Goal: Task Accomplishment & Management: Manage account settings

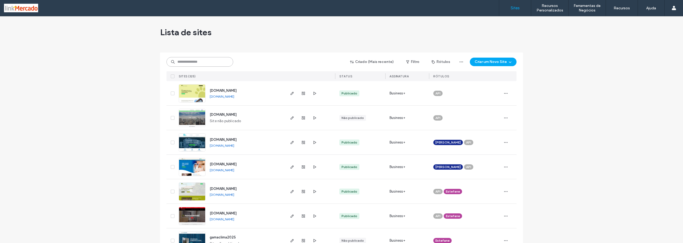
click at [181, 62] on input at bounding box center [199, 62] width 67 height 10
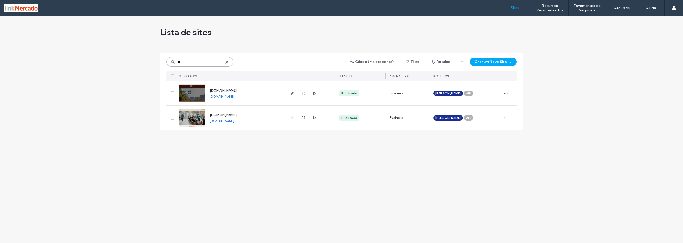
type input "**"
click at [213, 122] on link "www.myeducation.com.br" at bounding box center [222, 121] width 25 height 4
click at [315, 118] on use "button" at bounding box center [314, 117] width 3 height 3
click at [193, 116] on img at bounding box center [192, 127] width 26 height 36
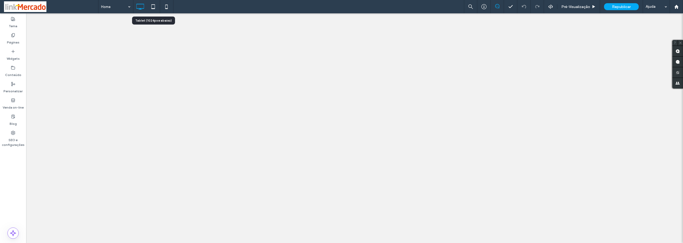
click at [151, 7] on icon at bounding box center [153, 6] width 11 height 11
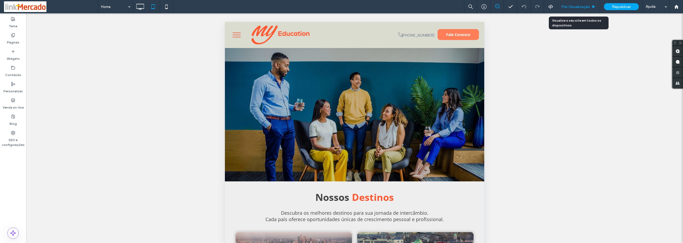
click at [585, 8] on span "Pré-Visualizaçāo" at bounding box center [575, 7] width 29 height 5
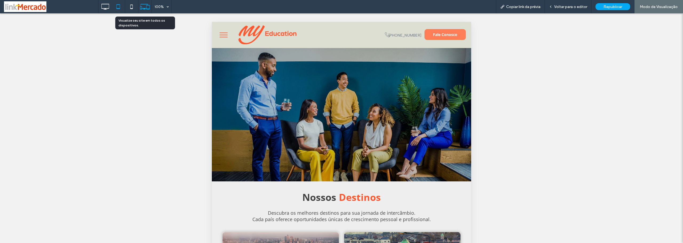
click at [145, 6] on icon at bounding box center [145, 7] width 10 height 10
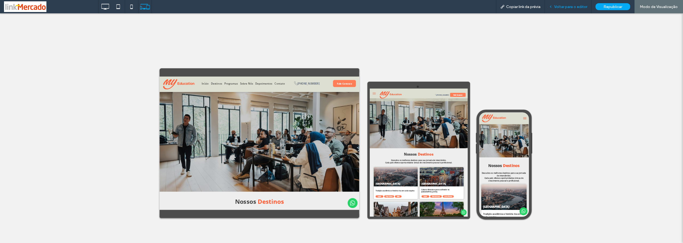
click at [562, 7] on span "Voltar para o editor" at bounding box center [570, 7] width 33 height 5
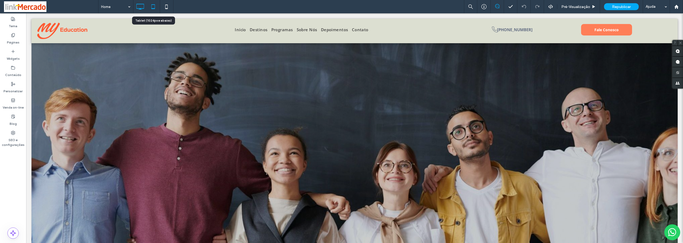
click at [154, 6] on icon at bounding box center [153, 6] width 11 height 11
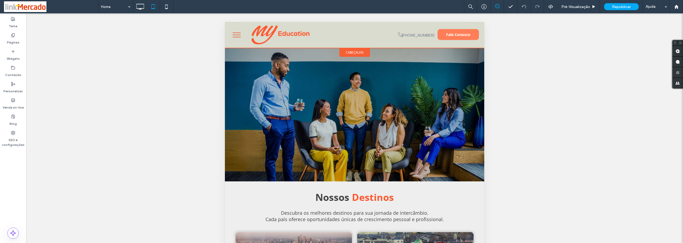
click at [346, 53] on span "cabeçalho" at bounding box center [355, 52] width 18 height 5
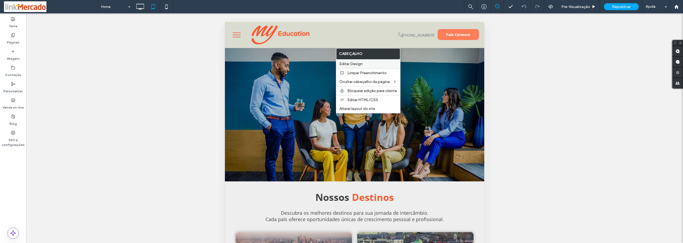
click at [345, 63] on span "Editar Design" at bounding box center [350, 64] width 23 height 5
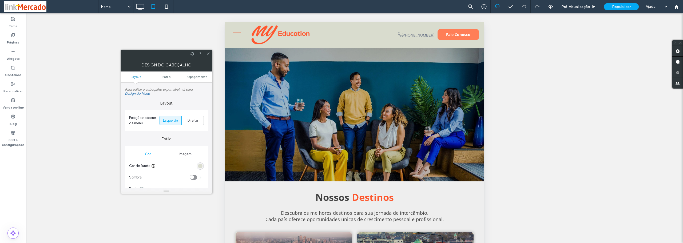
scroll to position [27, 0]
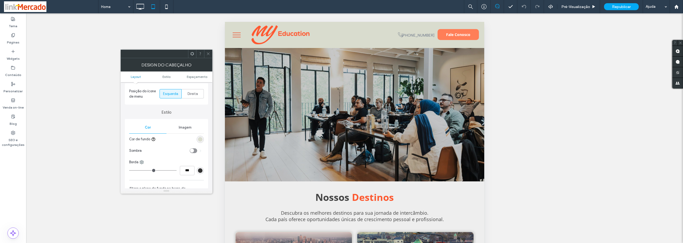
click at [201, 141] on div "rgba(212, 215, 198, 0.8)" at bounding box center [200, 139] width 5 height 5
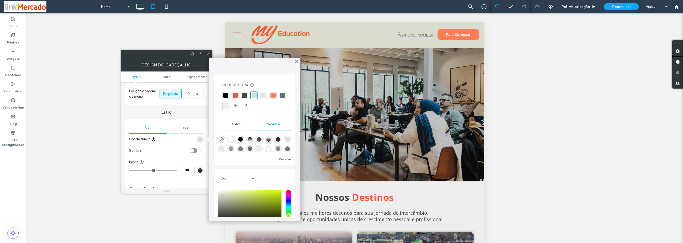
scroll to position [41, 0]
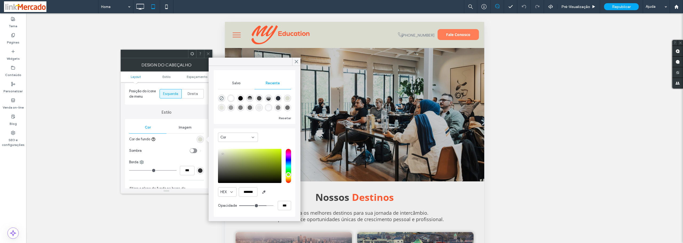
type input "***"
type input "****"
drag, startPoint x: 262, startPoint y: 206, endPoint x: 274, endPoint y: 205, distance: 12.0
type input "***"
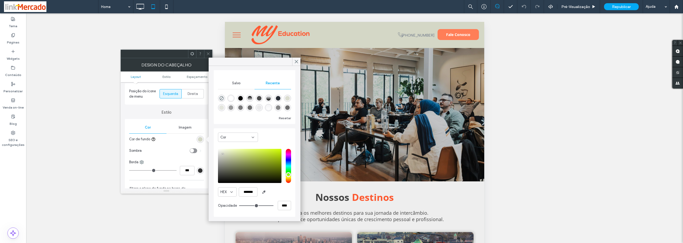
click at [273, 206] on input "range" at bounding box center [256, 205] width 34 height 1
click at [297, 60] on icon at bounding box center [296, 61] width 5 height 5
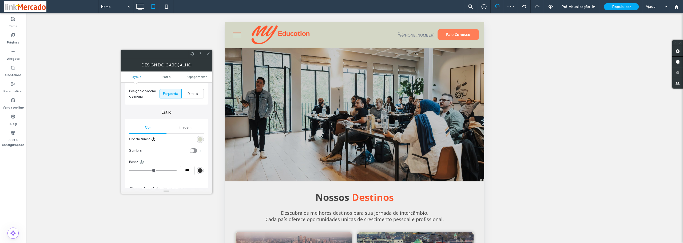
click at [208, 52] on icon at bounding box center [208, 54] width 4 height 4
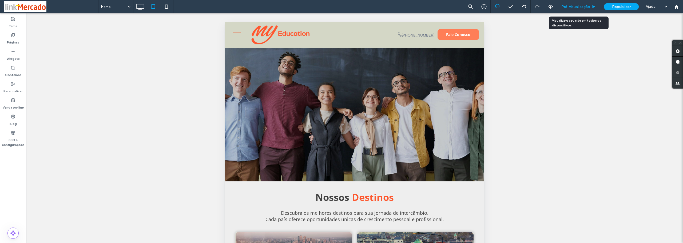
click at [573, 5] on span "Pré-Visualizaçāo" at bounding box center [575, 7] width 29 height 5
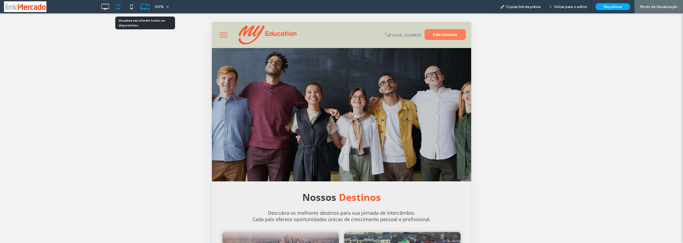
click at [143, 6] on icon at bounding box center [145, 7] width 10 height 10
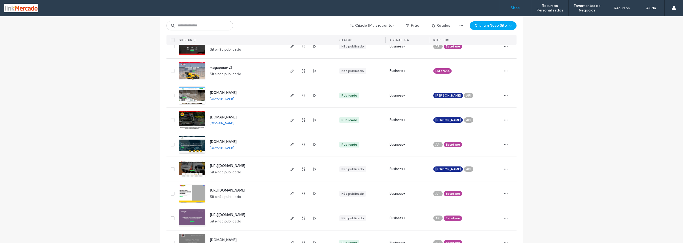
scroll to position [533, 0]
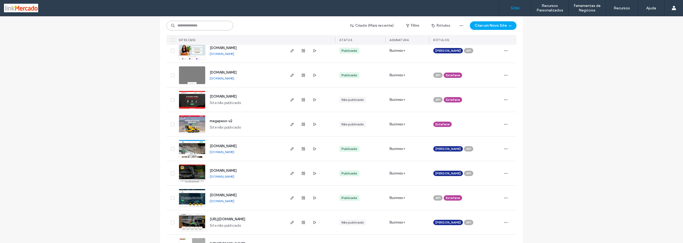
click at [192, 27] on input at bounding box center [199, 26] width 67 height 10
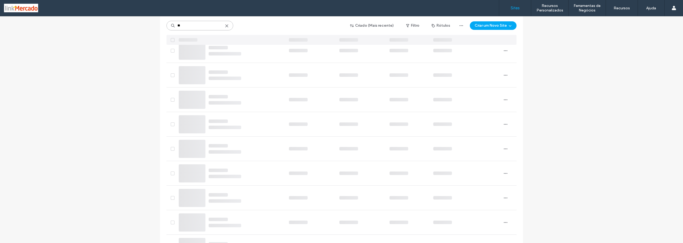
scroll to position [0, 0]
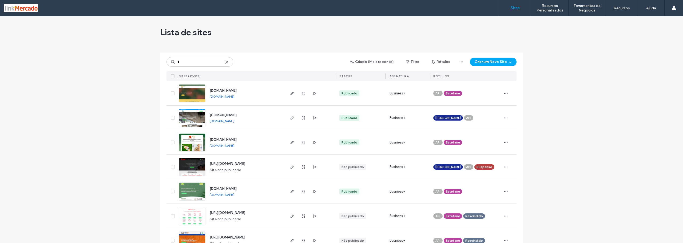
click at [182, 62] on input "*" at bounding box center [199, 62] width 67 height 10
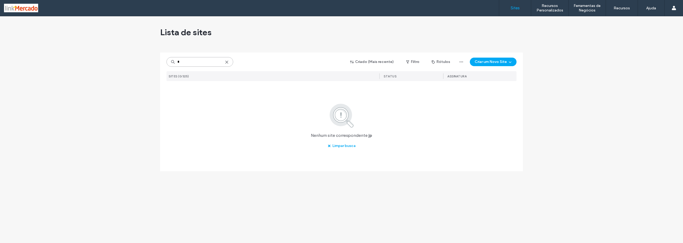
type input "*"
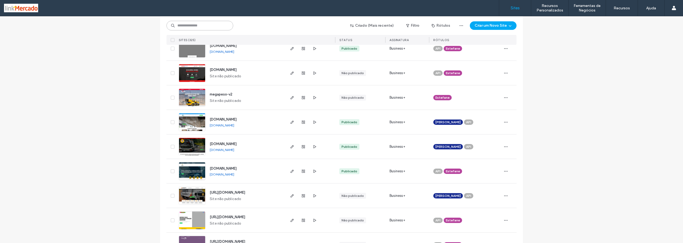
scroll to position [533, 0]
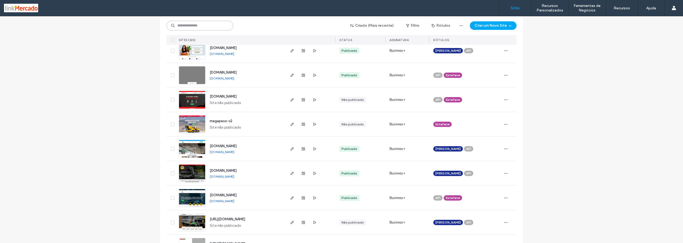
click at [180, 25] on input at bounding box center [199, 26] width 67 height 10
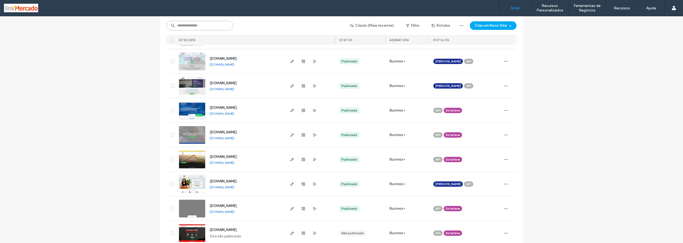
click at [177, 28] on input at bounding box center [199, 26] width 67 height 10
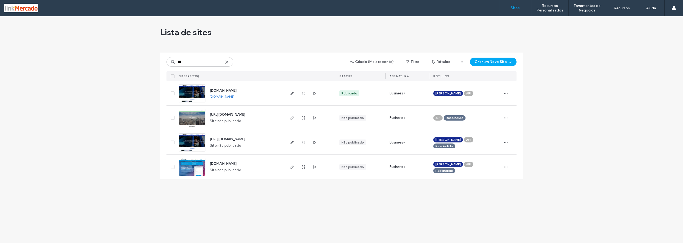
scroll to position [0, 0]
drag, startPoint x: 193, startPoint y: 61, endPoint x: 153, endPoint y: 59, distance: 39.8
click at [153, 59] on div "Lista de sites *** Criado (Mais recente) Filtro Rótulos Criar um Novo Site Site…" at bounding box center [341, 129] width 683 height 227
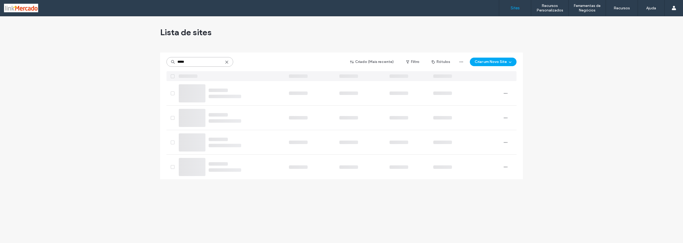
type input "*****"
click at [227, 62] on icon at bounding box center [227, 62] width 4 height 4
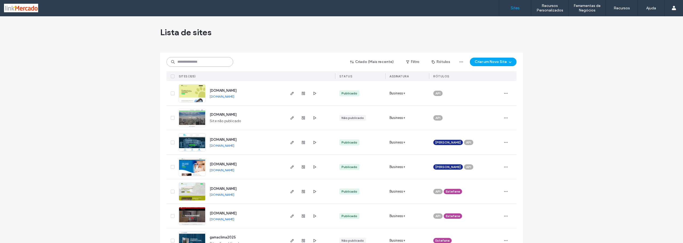
click at [178, 64] on input at bounding box center [199, 62] width 67 height 10
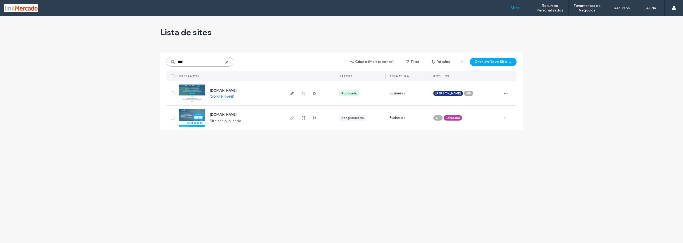
type input "****"
click at [193, 95] on img at bounding box center [192, 103] width 26 height 36
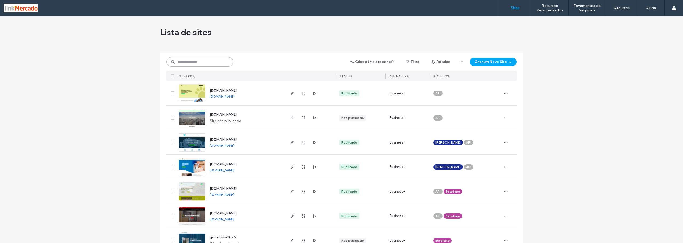
click at [186, 62] on input at bounding box center [199, 62] width 67 height 10
type input "*"
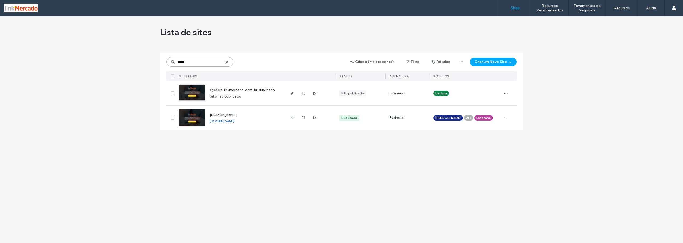
type input "*****"
click at [196, 122] on img at bounding box center [192, 127] width 26 height 36
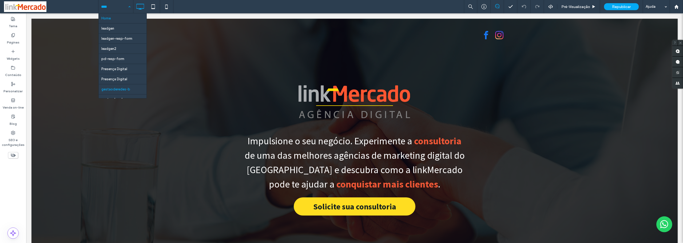
scroll to position [6, 0]
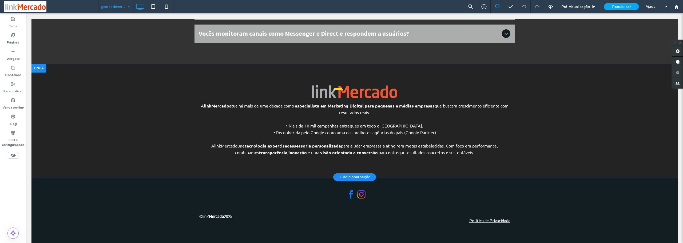
scroll to position [1840, 0]
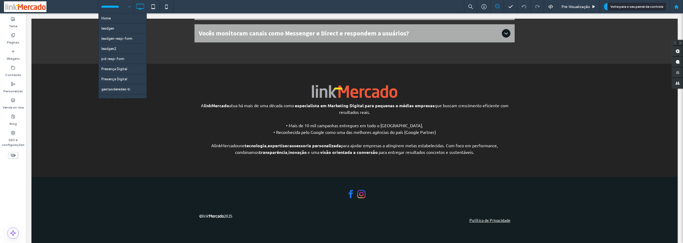
click at [679, 7] on div at bounding box center [676, 7] width 13 height 5
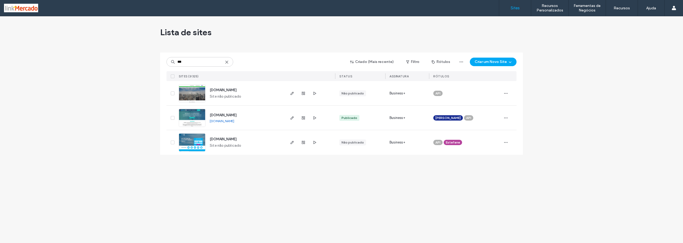
type input "***"
click at [189, 117] on img at bounding box center [192, 127] width 26 height 36
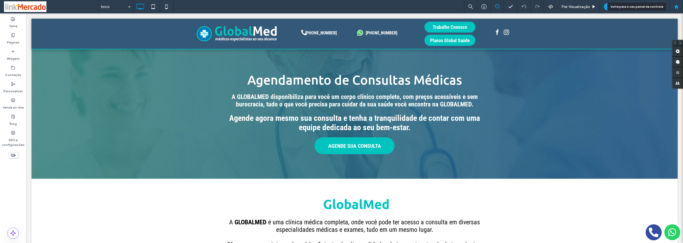
click at [675, 5] on icon at bounding box center [676, 7] width 5 height 5
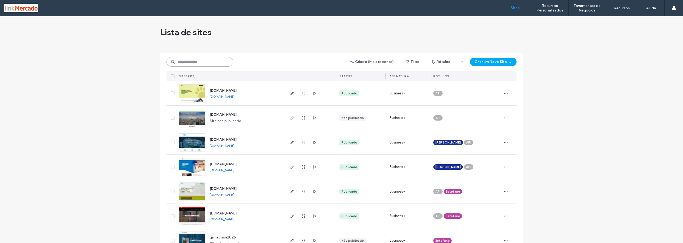
click at [179, 60] on input at bounding box center [199, 62] width 67 height 10
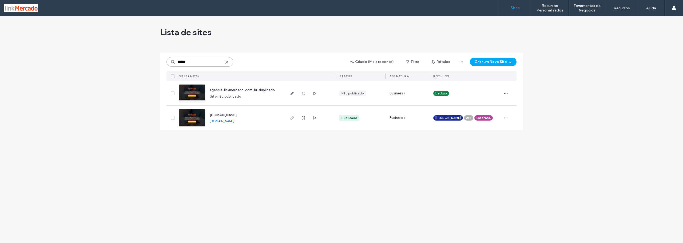
type input "******"
click at [190, 118] on img at bounding box center [192, 127] width 26 height 36
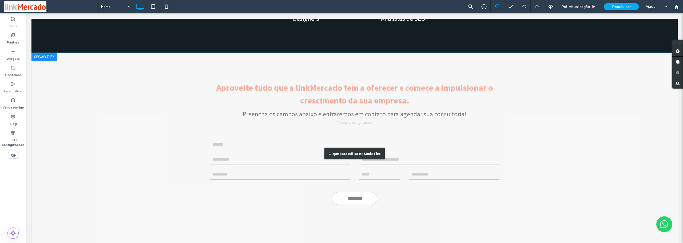
scroll to position [1574, 0]
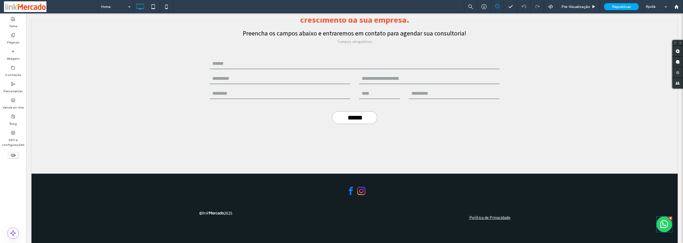
click at [659, 219] on img at bounding box center [664, 224] width 16 height 16
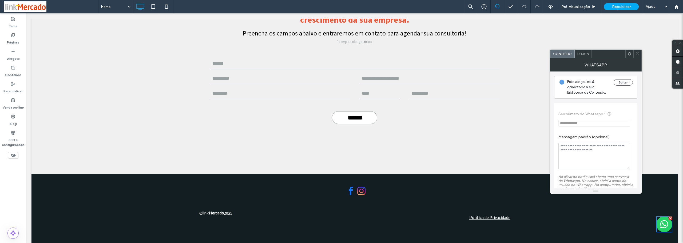
click at [637, 53] on icon at bounding box center [637, 54] width 4 height 4
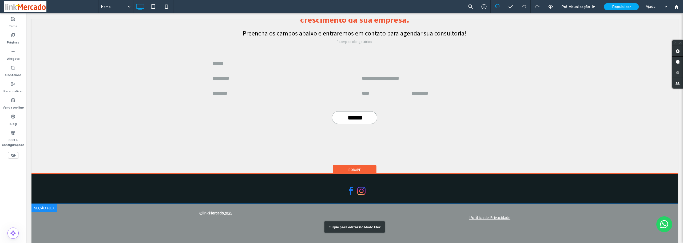
scroll to position [1572, 0]
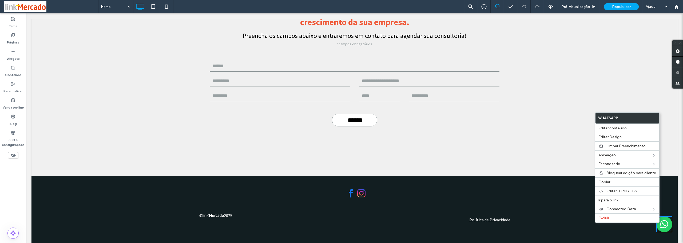
click at [660, 224] on img at bounding box center [664, 224] width 16 height 16
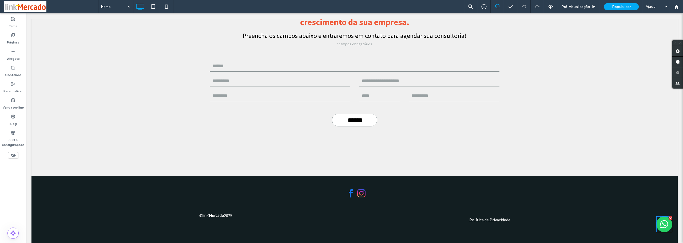
click at [661, 225] on img at bounding box center [664, 224] width 16 height 16
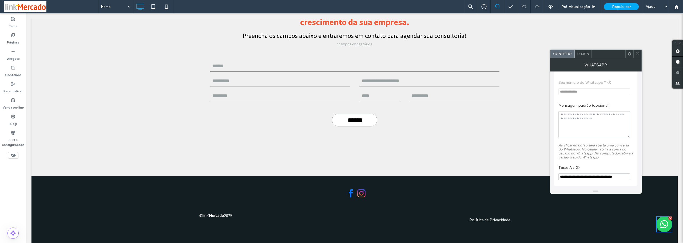
scroll to position [0, 0]
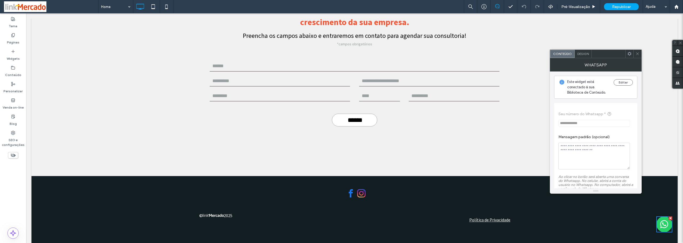
click at [581, 53] on span "Design" at bounding box center [582, 54] width 11 height 4
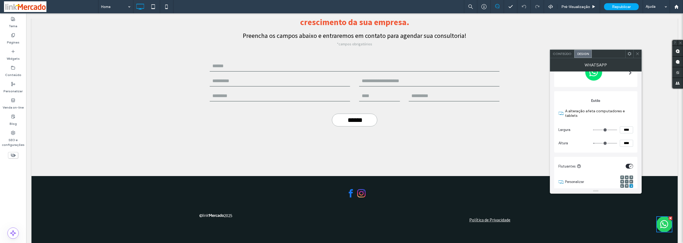
scroll to position [108, 0]
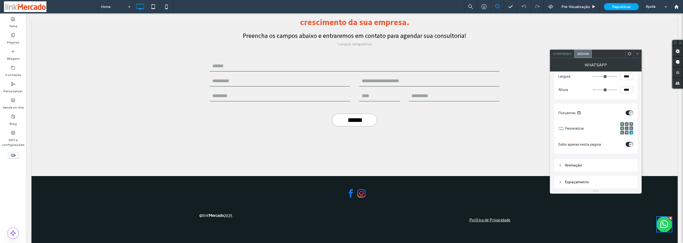
click at [562, 164] on div "Animaçāo" at bounding box center [595, 165] width 75 height 5
click at [567, 178] on div "Espaçamento" at bounding box center [595, 182] width 83 height 13
click at [568, 180] on div "Espaçamento" at bounding box center [595, 182] width 75 height 5
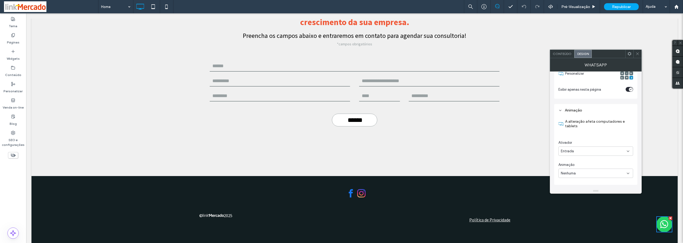
scroll to position [136, 0]
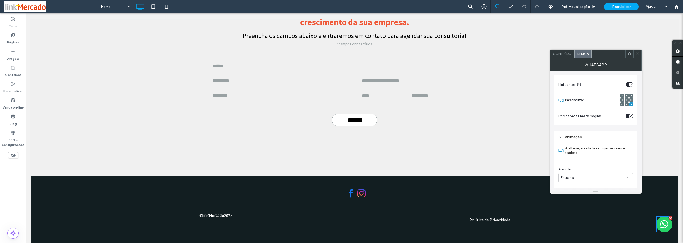
click at [637, 55] on icon at bounding box center [637, 54] width 4 height 4
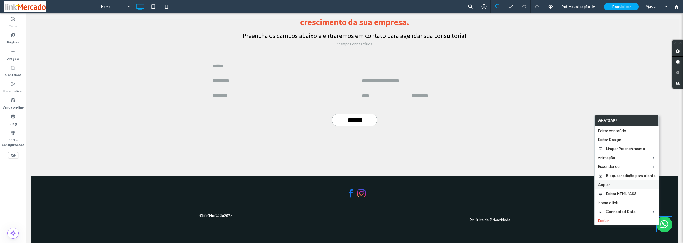
click at [605, 185] on span "Copiar" at bounding box center [604, 184] width 12 height 5
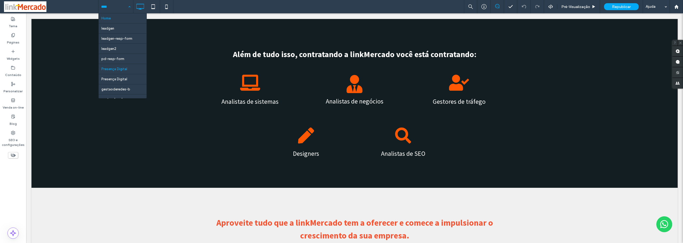
scroll to position [6, 0]
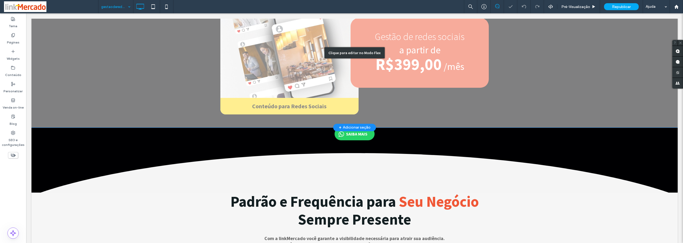
scroll to position [320, 0]
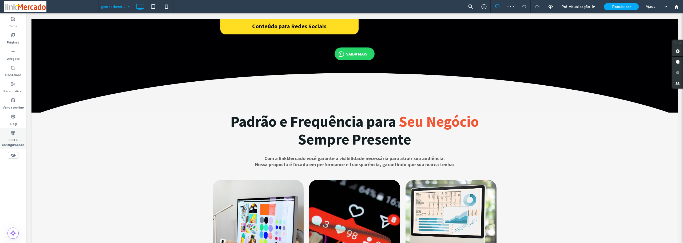
click at [12, 145] on label "SEO e configurações" at bounding box center [13, 141] width 26 height 12
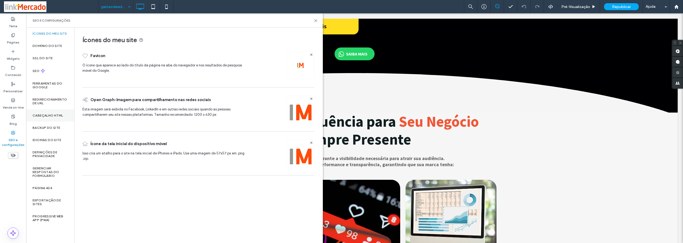
click at [45, 116] on label "Cabeçalho HTML" at bounding box center [48, 116] width 31 height 4
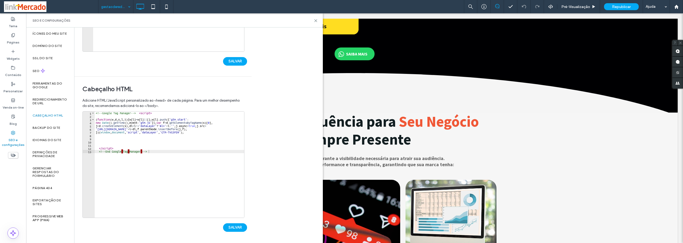
scroll to position [48, 0]
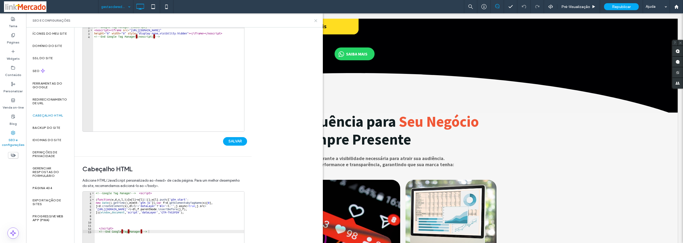
click at [315, 21] on icon at bounding box center [316, 21] width 4 height 4
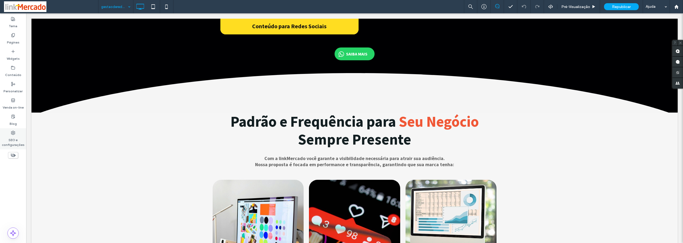
click at [12, 143] on label "SEO e configurações" at bounding box center [13, 141] width 26 height 12
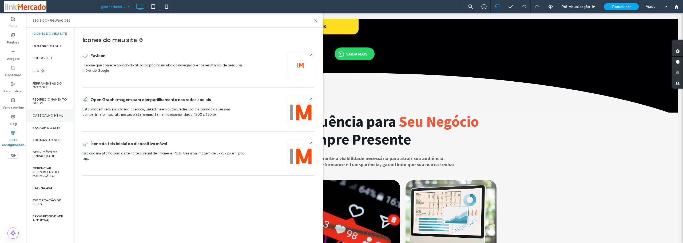
click at [41, 114] on label "Cabeçalho HTML" at bounding box center [48, 116] width 31 height 4
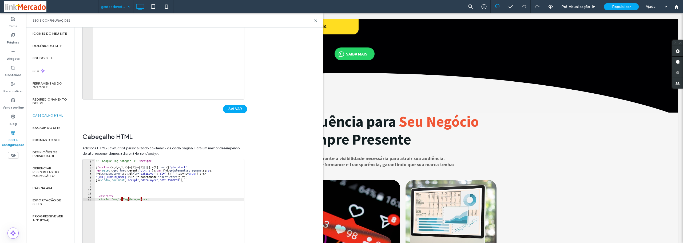
scroll to position [128, 0]
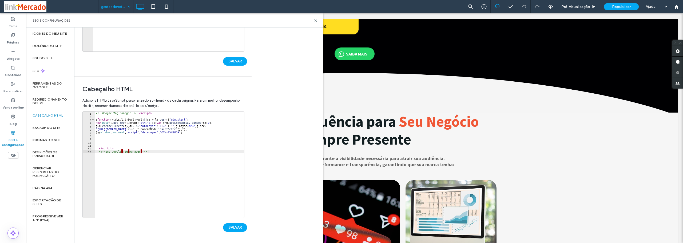
type textarea "**********"
drag, startPoint x: 161, startPoint y: 132, endPoint x: 179, endPoint y: 133, distance: 18.1
click at [179, 133] on div "<!-- Google Tag Manager --> < script > ( function ( w , d , s , l , i ) { w [ l…" at bounding box center [169, 167] width 149 height 113
click at [35, 87] on label "Ferramentas do Google" at bounding box center [50, 85] width 35 height 7
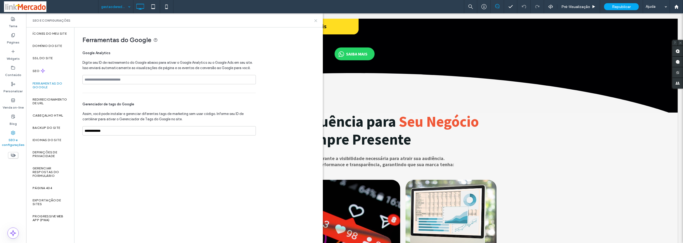
click at [315, 20] on use at bounding box center [315, 20] width 2 height 2
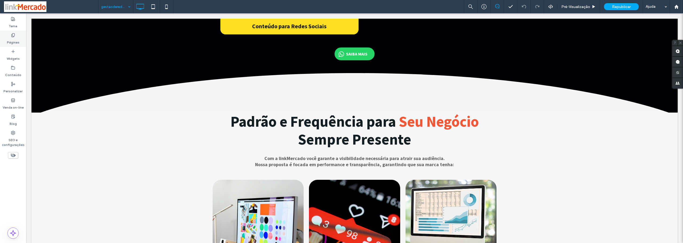
click at [14, 40] on label "Páginas" at bounding box center [13, 40] width 13 height 7
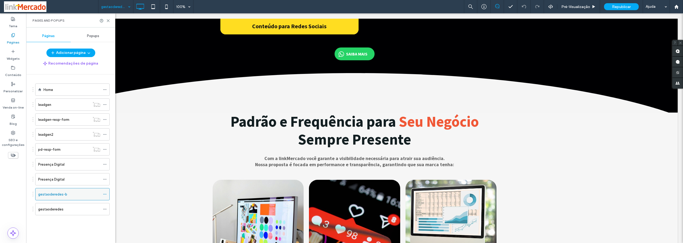
click at [105, 193] on icon at bounding box center [105, 194] width 4 height 4
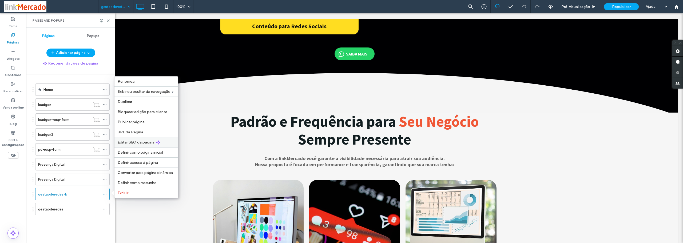
click at [132, 141] on span "Editar SEO da página" at bounding box center [136, 142] width 37 height 5
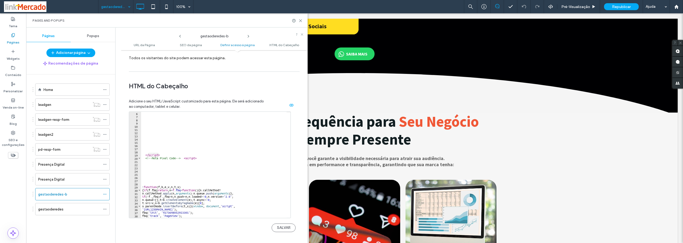
scroll to position [16, 0]
click at [161, 154] on div "</ script > <!-- Meta Pixel Code --> < script > ! function ( f , b , e , v , n …" at bounding box center [260, 166] width 239 height 109
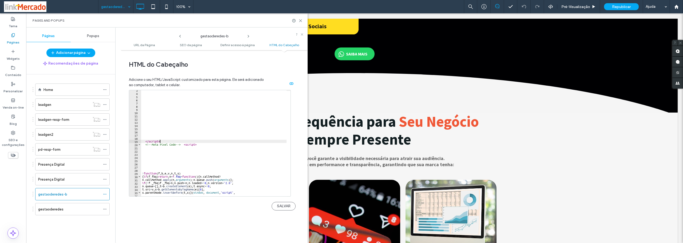
scroll to position [0, 0]
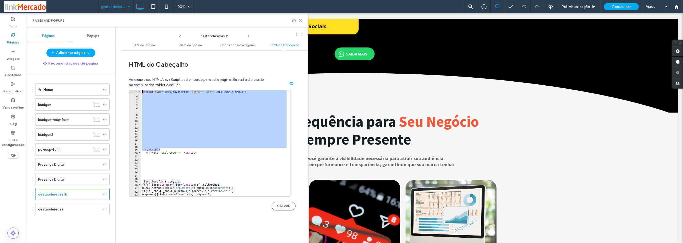
click at [142, 92] on div "< script type = "text/javascript" async = "" src = "https://d335luupugsy2.cloud…" at bounding box center [260, 144] width 239 height 109
type textarea "**********"
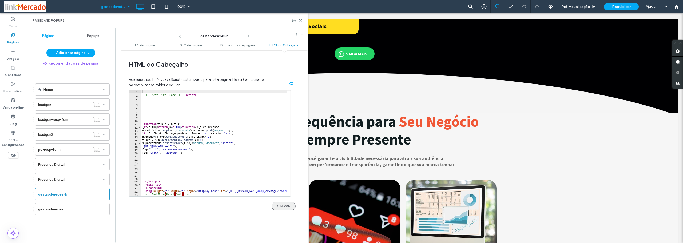
click at [276, 206] on button "SALVAR" at bounding box center [283, 206] width 24 height 9
click at [103, 210] on icon at bounding box center [105, 209] width 4 height 4
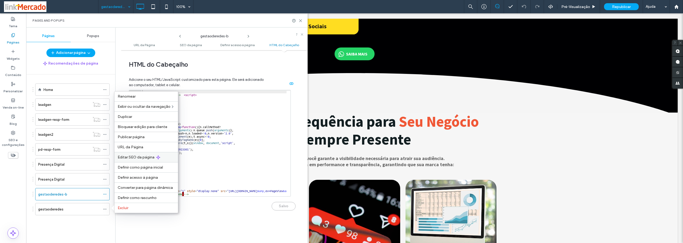
click at [137, 157] on span "Editar SEO da página" at bounding box center [136, 157] width 37 height 5
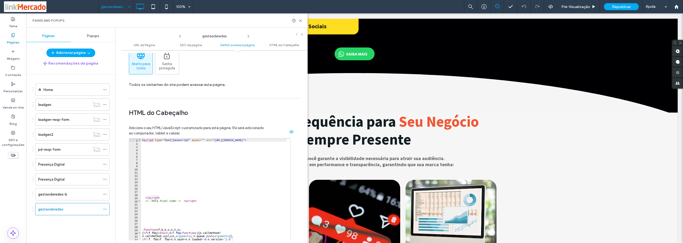
scroll to position [502, 0]
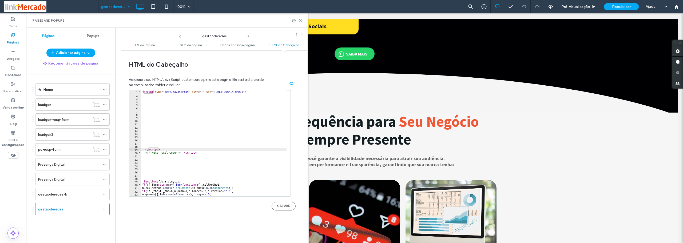
click at [161, 150] on div "< script type = "text/javascript" async = "" src = "https://d335luupugsy2.cloud…" at bounding box center [260, 144] width 239 height 109
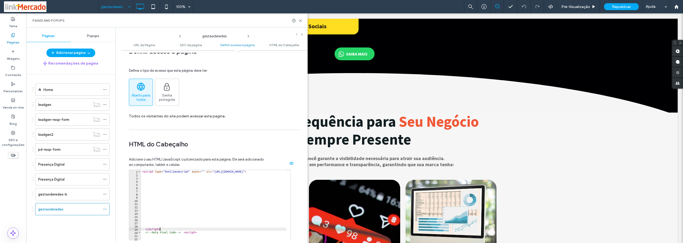
click at [142, 171] on div "< script type = "text/javascript" async = "" src = "https://d335luupugsy2.cloud…" at bounding box center [260, 224] width 239 height 109
type textarea "**********"
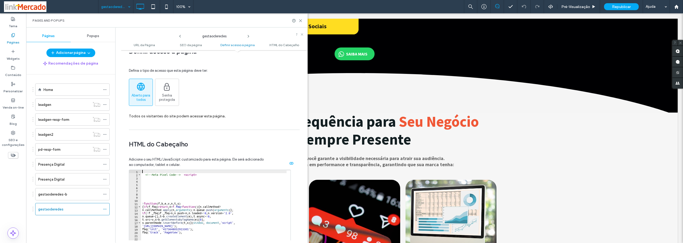
scroll to position [3, 0]
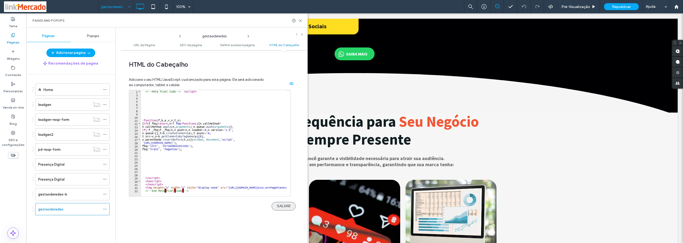
click at [277, 205] on button "SALVAR" at bounding box center [283, 206] width 24 height 9
click at [299, 21] on icon at bounding box center [300, 21] width 4 height 4
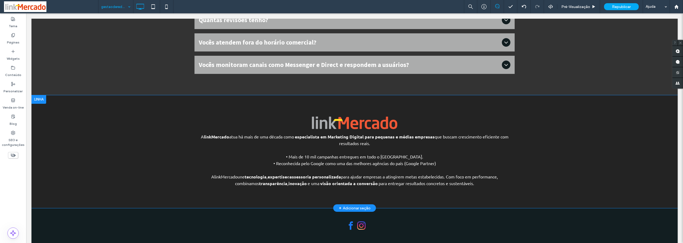
scroll to position [2065, 0]
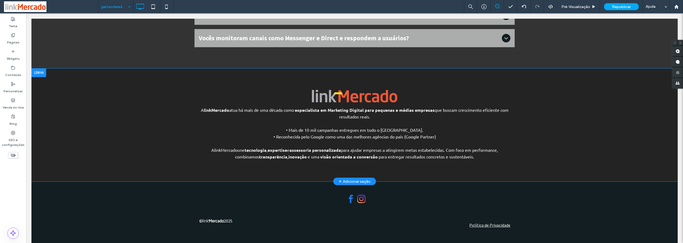
click at [344, 146] on div "A linkMercado atua há mais de uma década como especialista em Marketing Digital…" at bounding box center [354, 125] width 646 height 113
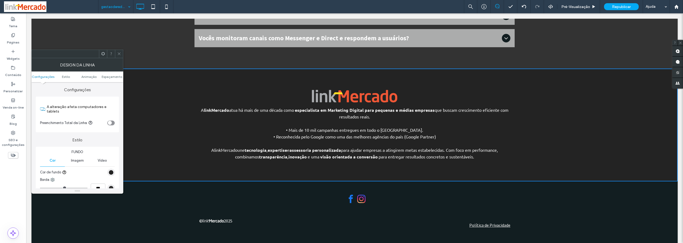
click at [102, 56] on span at bounding box center [103, 54] width 4 height 8
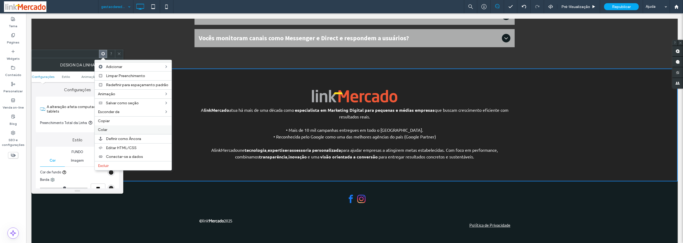
click at [107, 129] on span "Colar" at bounding box center [102, 129] width 9 height 5
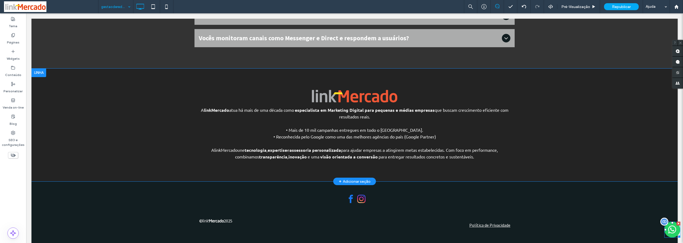
click at [664, 228] on img at bounding box center [672, 230] width 16 height 16
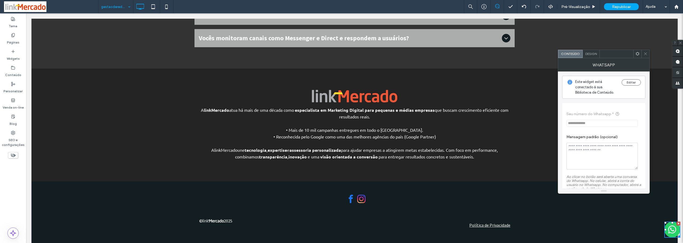
click at [590, 57] on div "Design" at bounding box center [590, 54] width 17 height 8
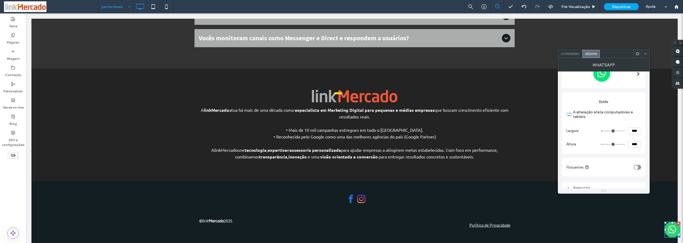
scroll to position [76, 0]
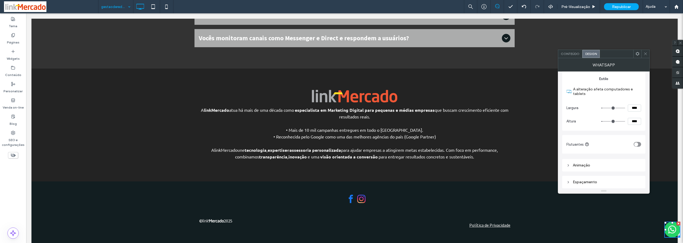
click at [593, 184] on div "Espaçamento" at bounding box center [603, 182] width 75 height 5
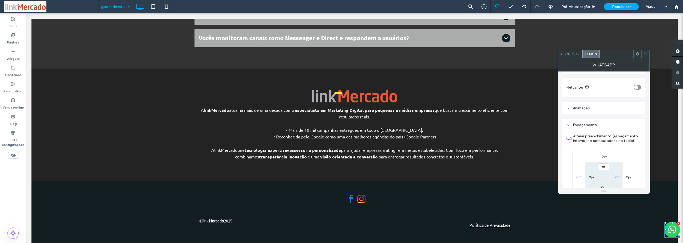
scroll to position [160, 0]
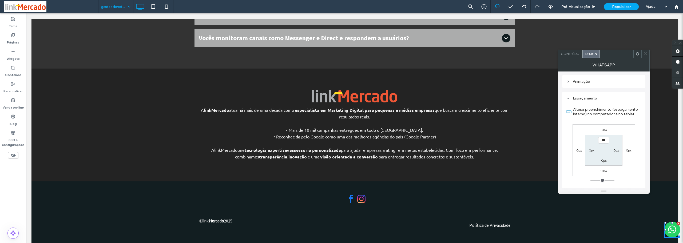
click at [565, 50] on div "Conteúdo" at bounding box center [570, 54] width 24 height 8
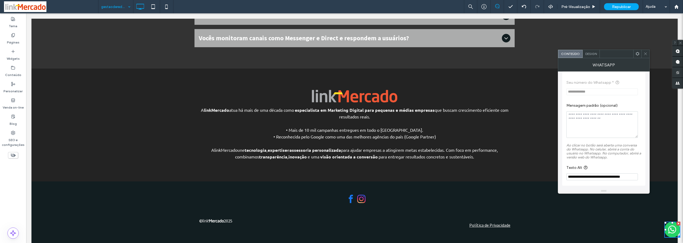
scroll to position [0, 0]
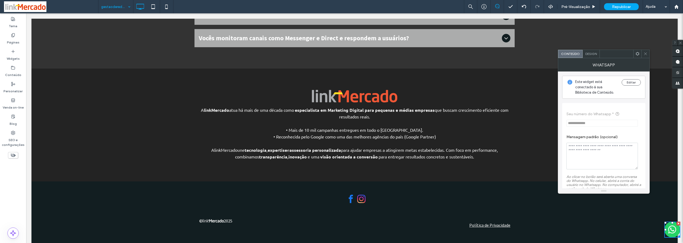
click at [590, 56] on div "Design" at bounding box center [590, 54] width 17 height 8
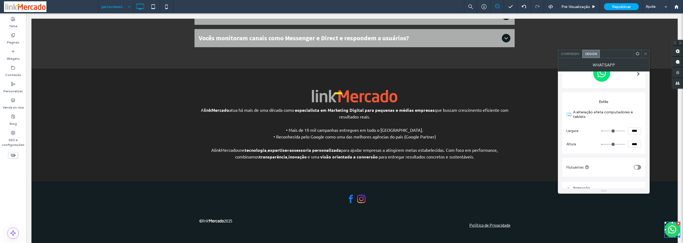
scroll to position [76, 0]
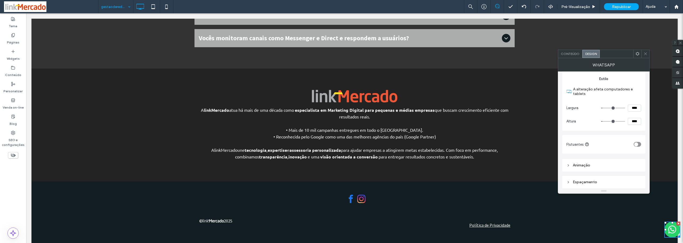
click at [637, 143] on icon "toggle" at bounding box center [636, 144] width 2 height 2
click at [638, 144] on div "toggle" at bounding box center [636, 144] width 7 height 5
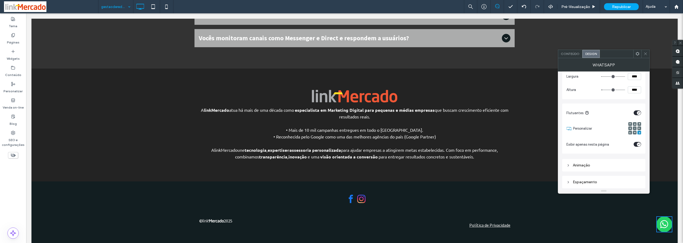
click at [593, 180] on div "Espaçamento" at bounding box center [603, 182] width 75 height 5
click at [589, 183] on div "Espaçamento" at bounding box center [603, 182] width 75 height 5
click at [589, 182] on div "Espaçamento" at bounding box center [603, 182] width 75 height 5
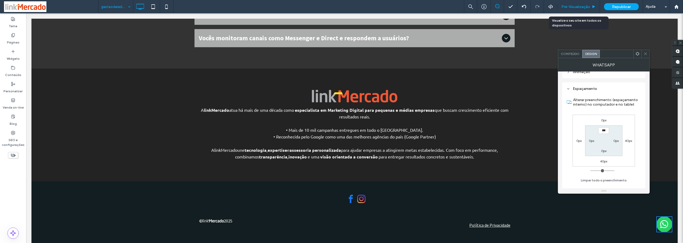
click at [577, 3] on div "Pré-Visualizaçāo" at bounding box center [578, 6] width 43 height 13
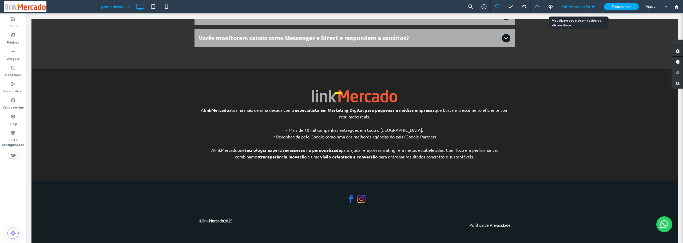
click at [577, 6] on span "Pré-Visualizaçāo" at bounding box center [575, 7] width 29 height 5
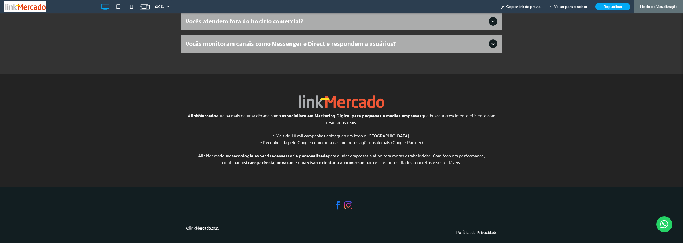
scroll to position [2075, 0]
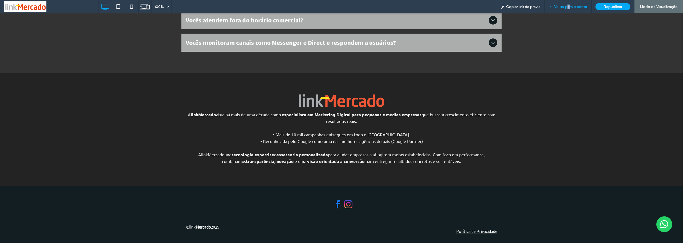
click at [569, 7] on span "Voltar para o editor" at bounding box center [570, 7] width 33 height 5
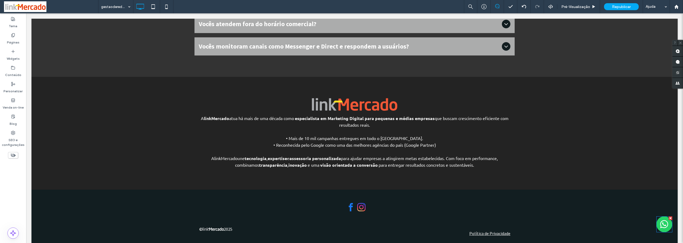
click at [656, 225] on img at bounding box center [664, 224] width 16 height 16
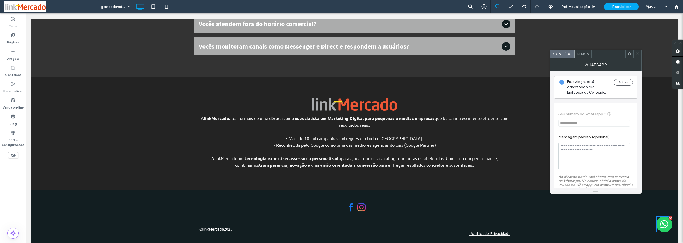
click at [636, 54] on icon at bounding box center [637, 54] width 4 height 4
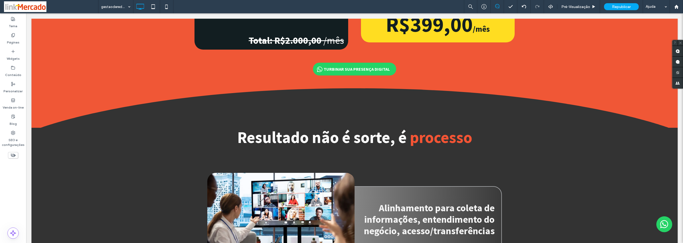
scroll to position [1021, 0]
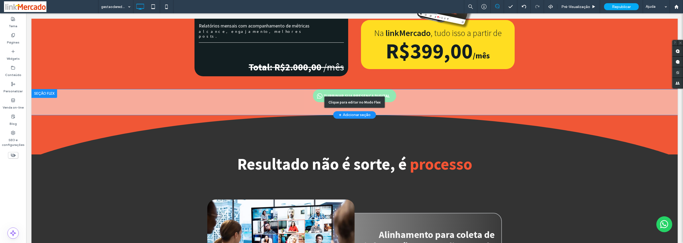
click at [326, 89] on div "Clique para editar no Modo Flex" at bounding box center [354, 102] width 646 height 26
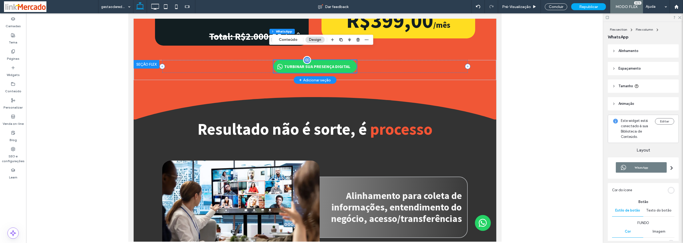
scroll to position [999, 0]
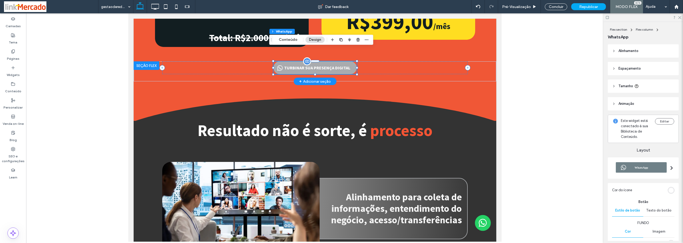
click at [325, 62] on span "TURBINAR SUA PRESENÇA DIGITAL" at bounding box center [317, 67] width 70 height 11
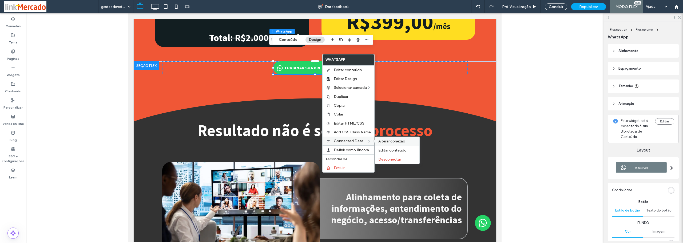
click at [382, 141] on span "Alterar conexão" at bounding box center [391, 141] width 27 height 5
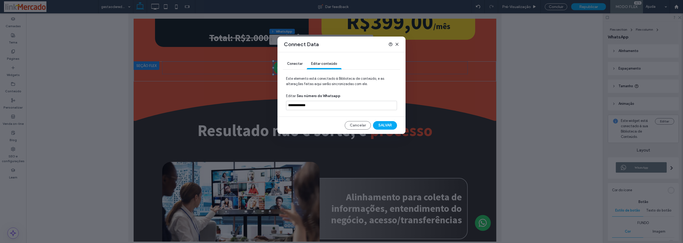
click at [294, 63] on span "Conectar" at bounding box center [294, 64] width 15 height 4
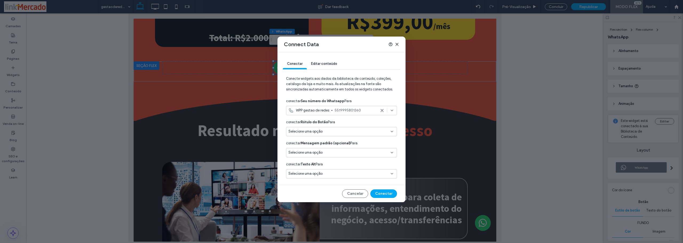
click at [396, 43] on icon at bounding box center [397, 44] width 4 height 4
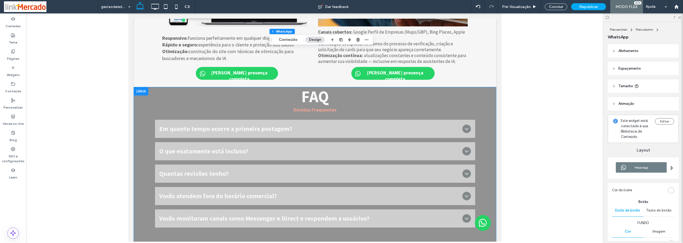
scroll to position [1879, 0]
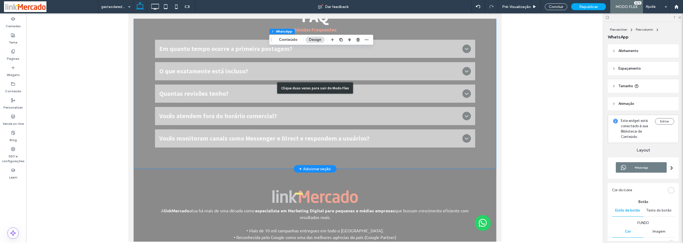
click at [400, 143] on div "Clique duas vezes para sair do Modo Flex" at bounding box center [314, 88] width 362 height 162
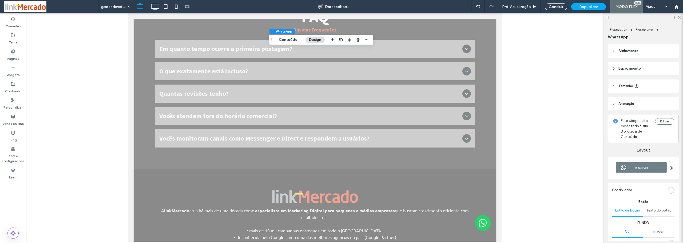
click at [480, 222] on img at bounding box center [482, 223] width 16 height 16
click at [555, 7] on div "Concluir" at bounding box center [556, 6] width 22 height 7
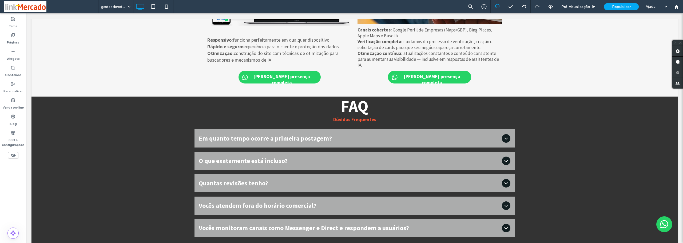
scroll to position [1964, 0]
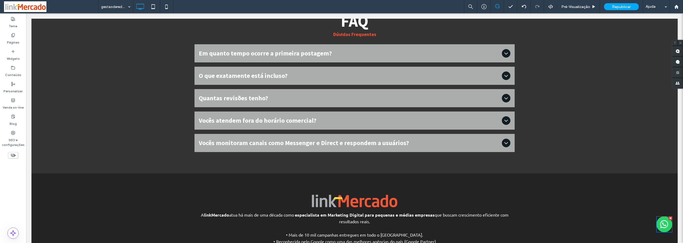
click at [661, 225] on img at bounding box center [664, 224] width 16 height 16
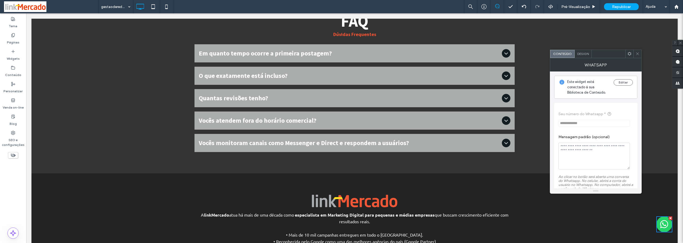
click at [630, 55] on span at bounding box center [629, 54] width 4 height 8
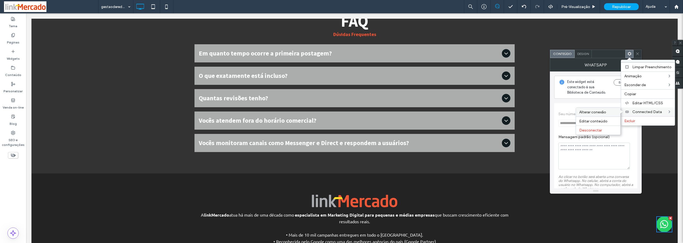
click at [595, 112] on span "Alterar conexão" at bounding box center [592, 112] width 27 height 5
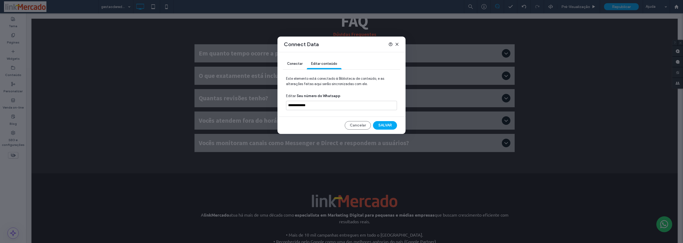
click at [292, 65] on span "Conectar" at bounding box center [294, 64] width 15 height 4
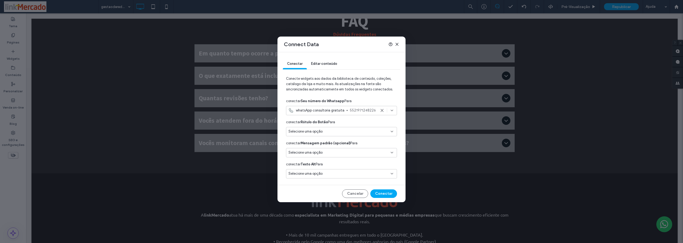
click at [313, 110] on span "whatsApp consultoria gratuita" at bounding box center [320, 110] width 49 height 5
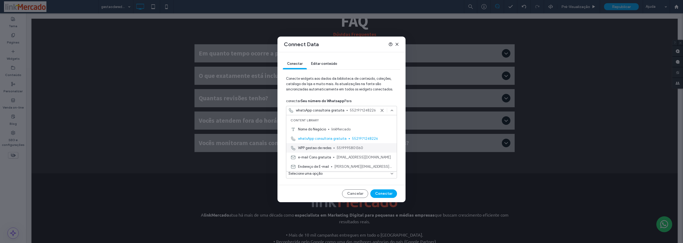
click at [335, 148] on div "WPP gestao de redes 5519995801360" at bounding box center [341, 147] width 110 height 9
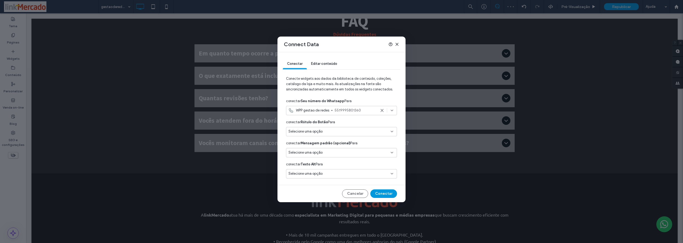
click at [379, 194] on button "Conectar" at bounding box center [383, 193] width 27 height 9
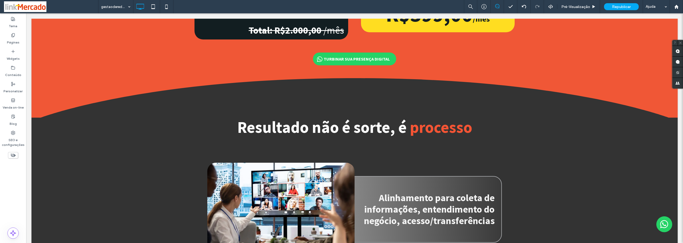
scroll to position [1004, 0]
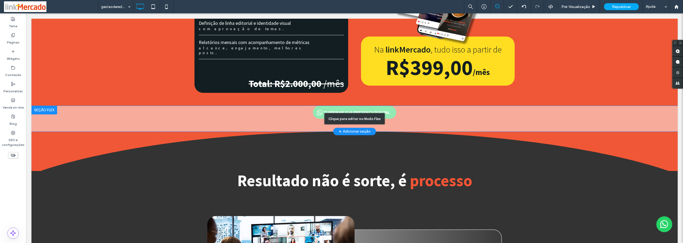
click at [313, 106] on div "Clique para editar no Modo Flex" at bounding box center [354, 119] width 646 height 26
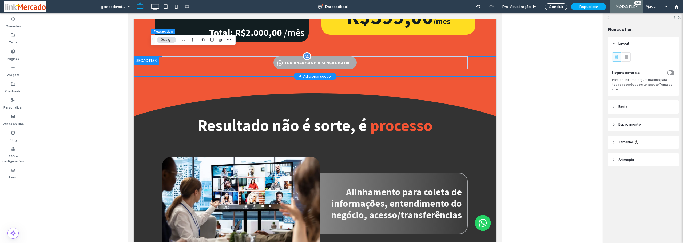
click at [302, 57] on span "TURBINAR SUA PRESENÇA DIGITAL" at bounding box center [317, 62] width 70 height 11
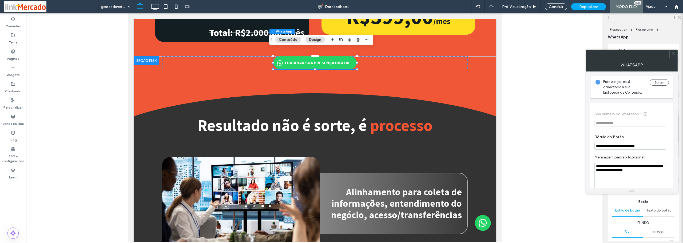
drag, startPoint x: 644, startPoint y: 173, endPoint x: 582, endPoint y: 161, distance: 62.8
click at [582, 161] on body ".wqwq-1{fill:#231f20;} .cls-1q, .cls-2q { fill-rule: evenodd; } .cls-2q { fill:…" at bounding box center [341, 121] width 683 height 243
click at [673, 56] on span at bounding box center [673, 54] width 4 height 8
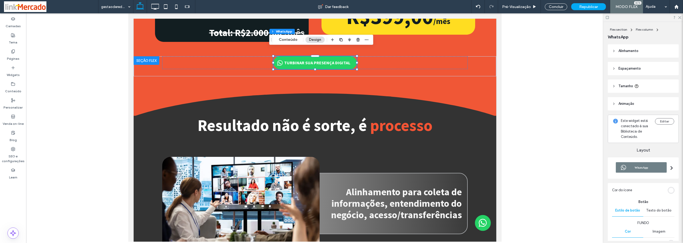
click at [479, 226] on img at bounding box center [482, 223] width 16 height 16
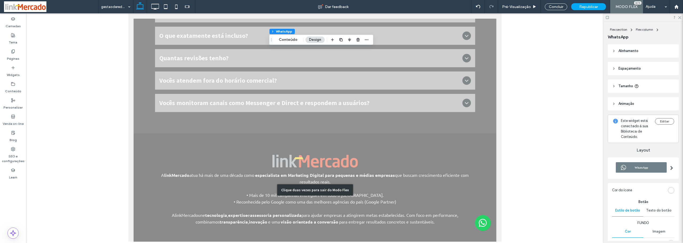
scroll to position [1954, 0]
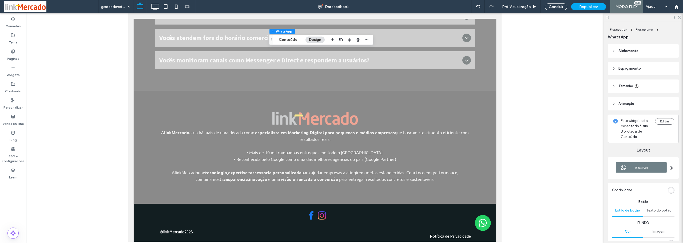
click at [483, 225] on img at bounding box center [482, 223] width 16 height 16
click at [479, 225] on img at bounding box center [482, 223] width 16 height 16
drag, startPoint x: 553, startPoint y: 6, endPoint x: 446, endPoint y: 189, distance: 212.0
click at [553, 6] on div "Concluir" at bounding box center [556, 6] width 22 height 7
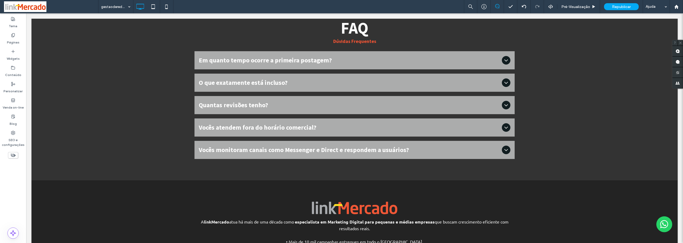
scroll to position [2037, 0]
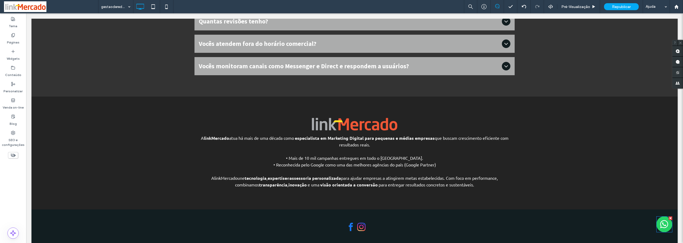
click at [657, 223] on img at bounding box center [664, 224] width 16 height 16
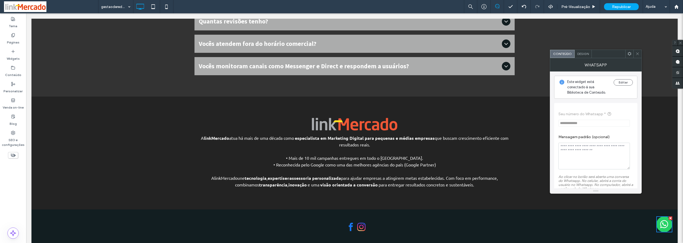
click at [579, 158] on textarea "Mensagem padrão (opcional)" at bounding box center [593, 156] width 71 height 27
paste textarea "**********"
type textarea "**********"
click at [619, 125] on span "**********" at bounding box center [595, 119] width 75 height 26
click at [618, 133] on section "**********" at bounding box center [595, 152] width 75 height 40
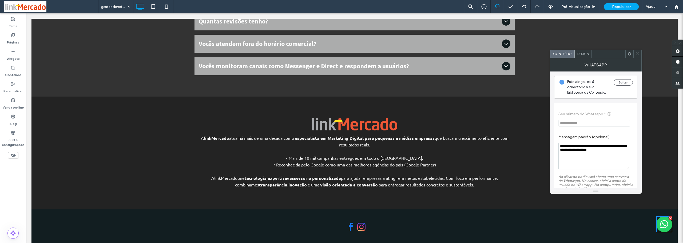
click at [636, 51] on span at bounding box center [637, 54] width 4 height 8
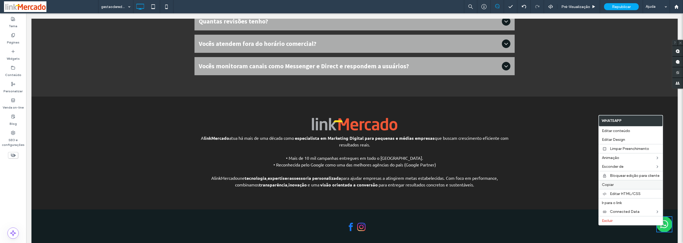
click at [609, 183] on span "Copiar" at bounding box center [608, 184] width 12 height 5
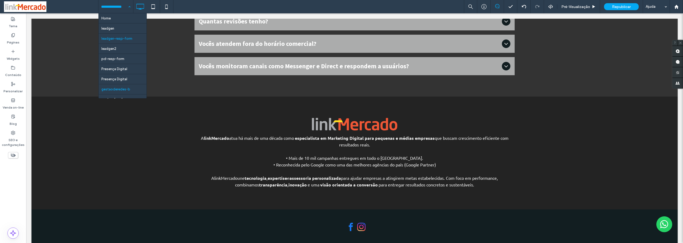
scroll to position [6, 0]
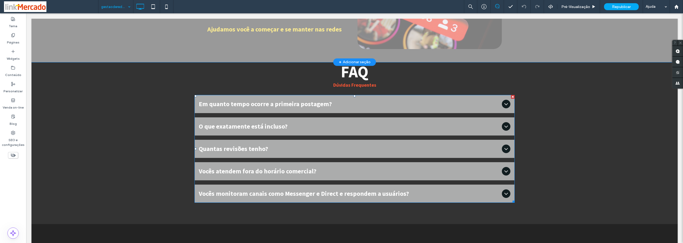
scroll to position [1760, 0]
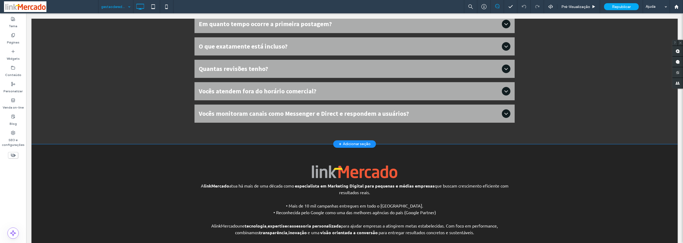
click at [328, 116] on div "FAQ Dúvidas Frequentes Em quanto tempo ocorre a primeira postagem? Até 5 dias ú…" at bounding box center [354, 63] width 646 height 162
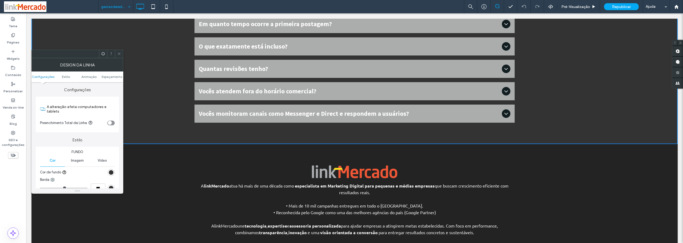
click at [103, 53] on icon at bounding box center [103, 54] width 4 height 4
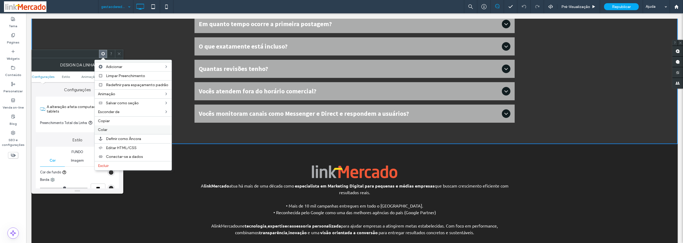
click at [109, 128] on label "Colar" at bounding box center [133, 129] width 70 height 5
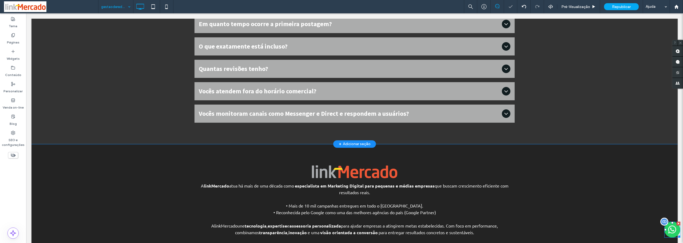
click at [664, 229] on div at bounding box center [665, 230] width 2 height 2
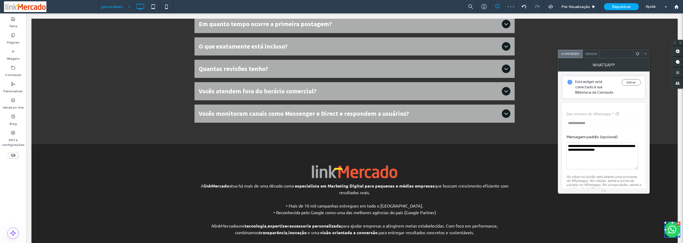
click at [589, 54] on span "Design" at bounding box center [590, 54] width 11 height 4
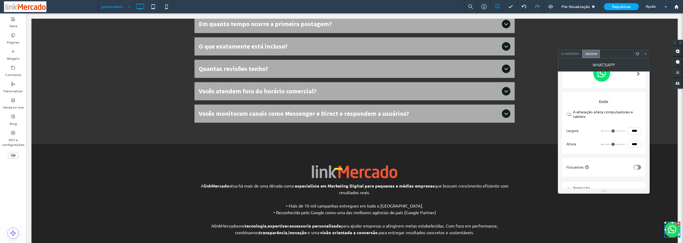
scroll to position [76, 0]
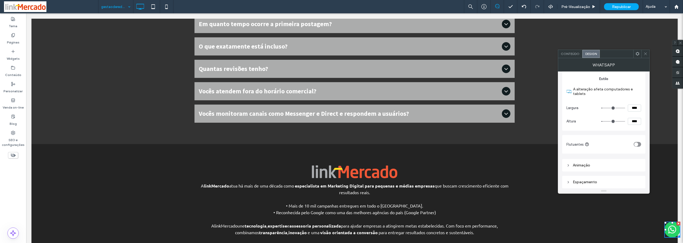
click at [640, 143] on div "toggle" at bounding box center [636, 144] width 7 height 5
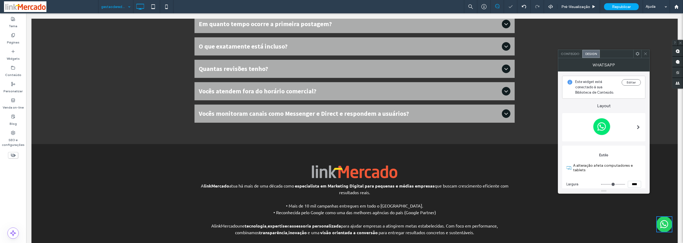
scroll to position [108, 0]
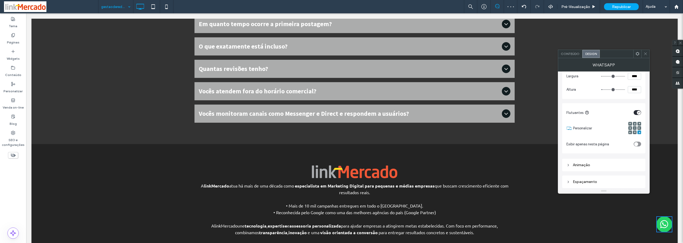
click at [639, 143] on div "toggle" at bounding box center [636, 144] width 7 height 5
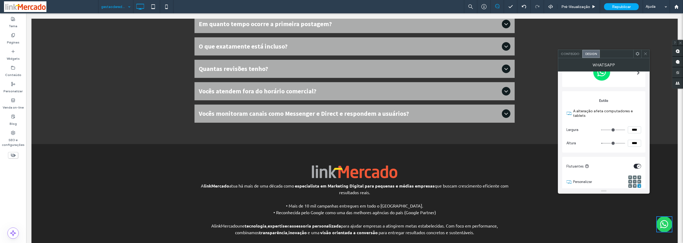
scroll to position [108, 0]
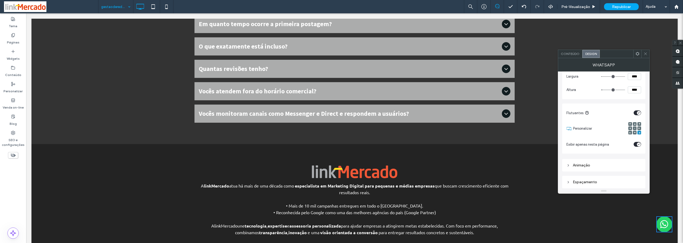
click at [591, 182] on div "Espaçamento" at bounding box center [603, 182] width 75 height 5
click at [638, 54] on use at bounding box center [637, 53] width 3 height 3
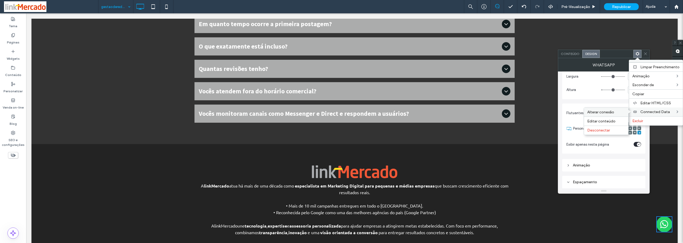
click at [608, 112] on span "Alterar conexão" at bounding box center [600, 112] width 27 height 5
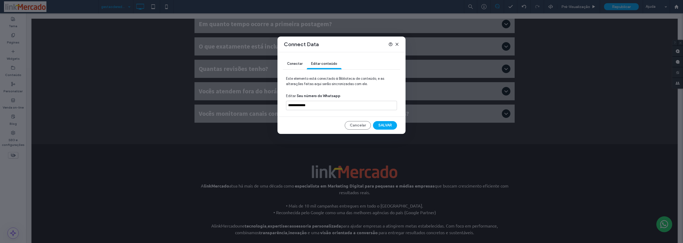
click at [295, 62] on span "Conectar" at bounding box center [294, 64] width 15 height 4
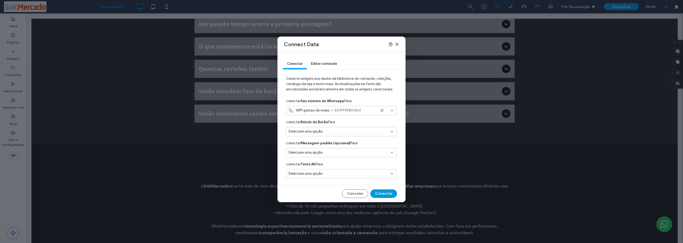
click at [382, 194] on button "Conectar" at bounding box center [383, 193] width 27 height 9
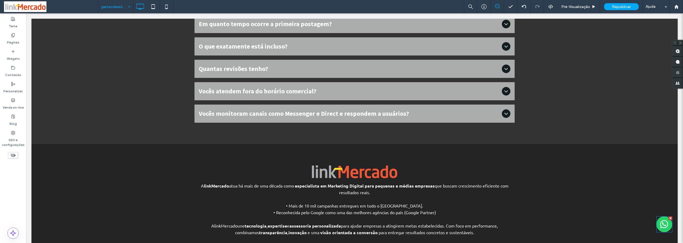
click at [658, 223] on img at bounding box center [664, 224] width 16 height 16
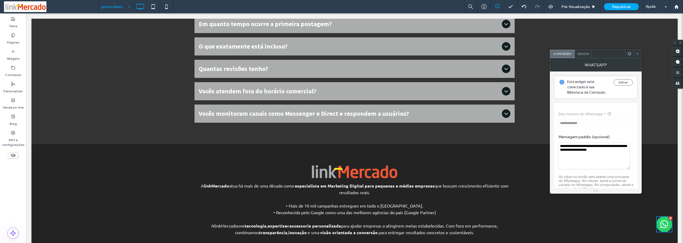
click at [637, 53] on icon at bounding box center [637, 54] width 4 height 4
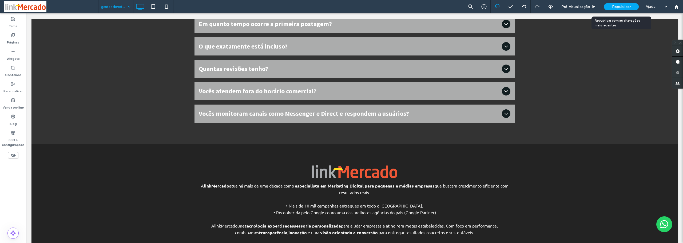
click at [616, 7] on span "Republicar" at bounding box center [621, 7] width 19 height 5
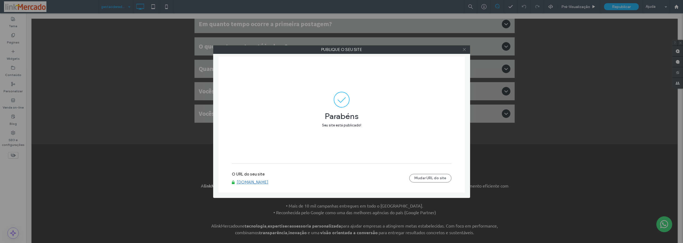
click at [466, 48] on icon at bounding box center [464, 49] width 4 height 4
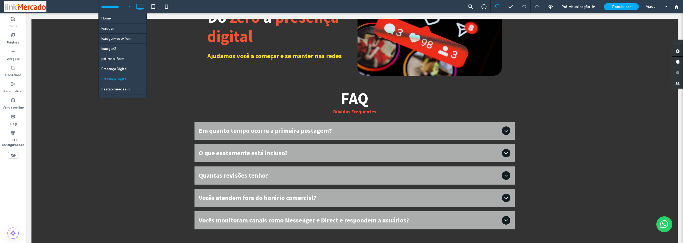
scroll to position [6, 0]
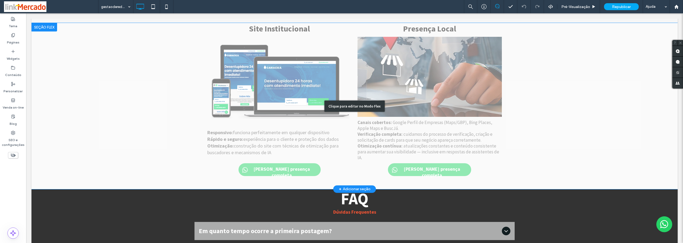
scroll to position [1867, 0]
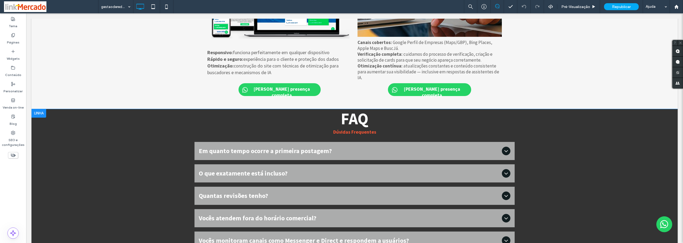
click at [160, 109] on div "FAQ Dúvidas Frequentes Em quanto tempo ocorre a primeira postagem? Até 5 dias ú…" at bounding box center [354, 190] width 646 height 162
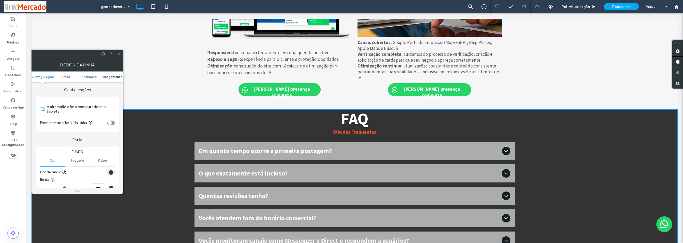
click at [110, 78] on span "Espaçamento" at bounding box center [112, 77] width 21 height 4
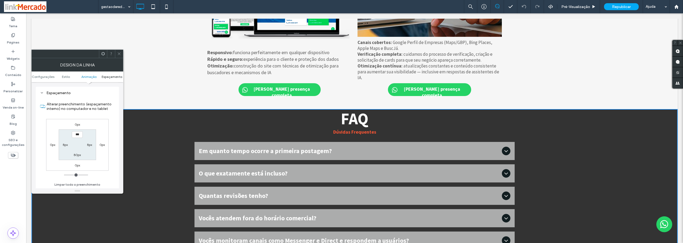
scroll to position [151, 0]
type input "****"
type input "**"
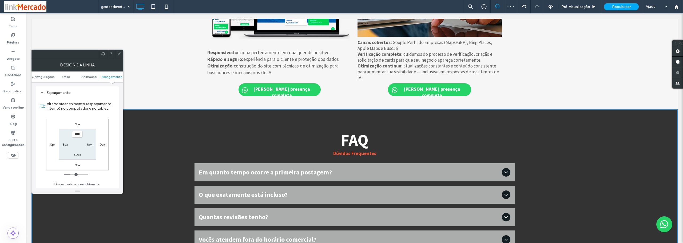
drag, startPoint x: 82, startPoint y: 135, endPoint x: 63, endPoint y: 134, distance: 18.9
click at [63, 134] on section "**** 8px 80px 8px" at bounding box center [77, 144] width 37 height 31
type input "****"
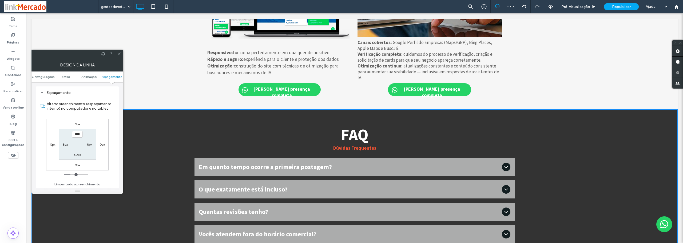
click at [86, 123] on div "0px 0px 0px 0px **** 8px 80px 8px" at bounding box center [77, 145] width 62 height 52
click at [76, 156] on label "80px" at bounding box center [77, 155] width 7 height 4
type input "**"
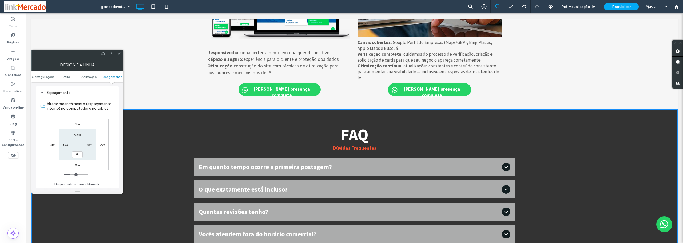
type input "****"
click at [85, 155] on section "60px 8px **** 8px" at bounding box center [77, 144] width 37 height 31
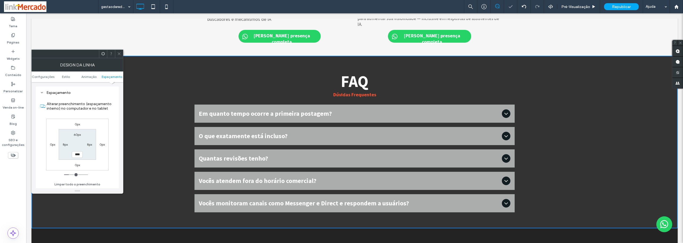
scroll to position [1867, 0]
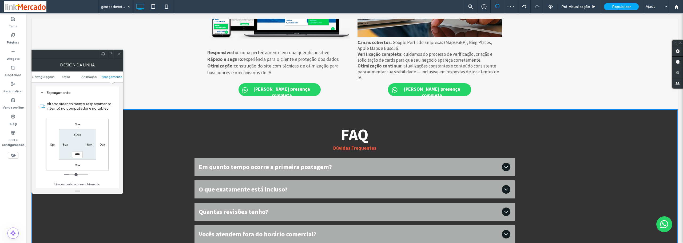
click at [95, 135] on section "60px 8px **** 8px" at bounding box center [77, 144] width 37 height 31
click at [206, 125] on h1 "FAQ" at bounding box center [354, 134] width 320 height 19
click at [121, 52] on div at bounding box center [119, 54] width 8 height 8
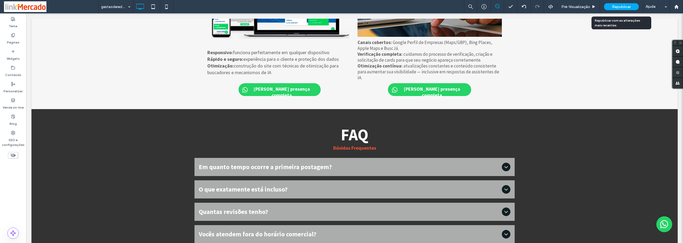
click at [612, 8] on span "Republicar" at bounding box center [621, 7] width 19 height 5
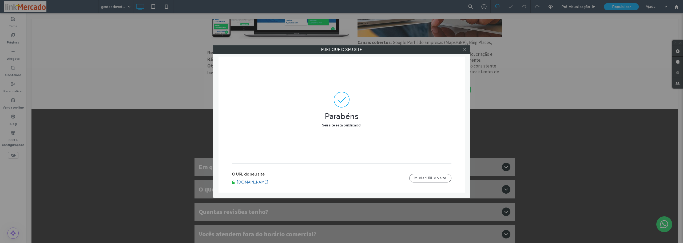
click at [464, 50] on icon at bounding box center [464, 49] width 4 height 4
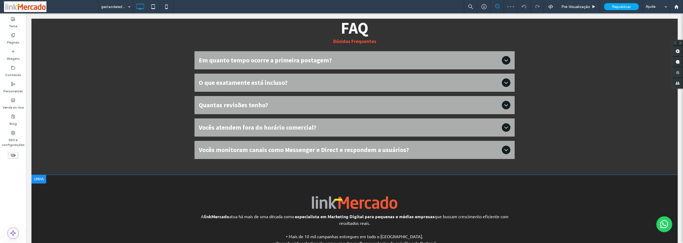
scroll to position [2027, 0]
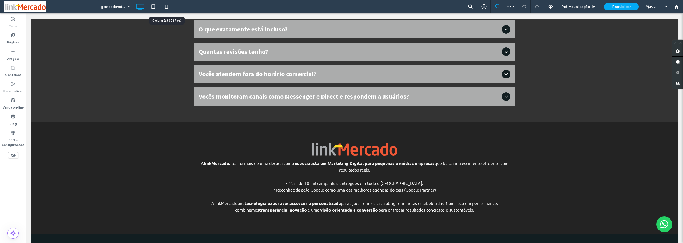
click at [165, 7] on icon at bounding box center [166, 6] width 11 height 11
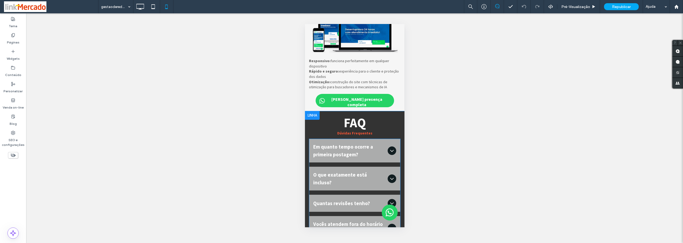
scroll to position [2133, 0]
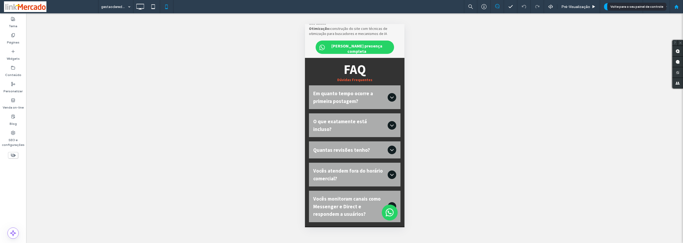
click at [673, 7] on div at bounding box center [676, 7] width 13 height 5
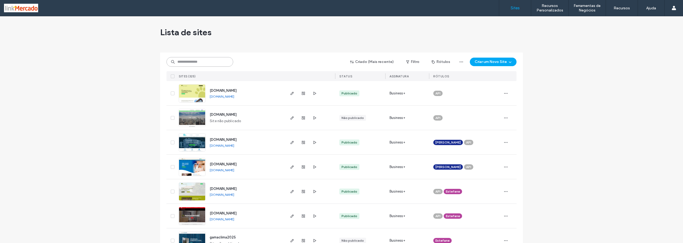
click at [179, 60] on input at bounding box center [199, 62] width 67 height 10
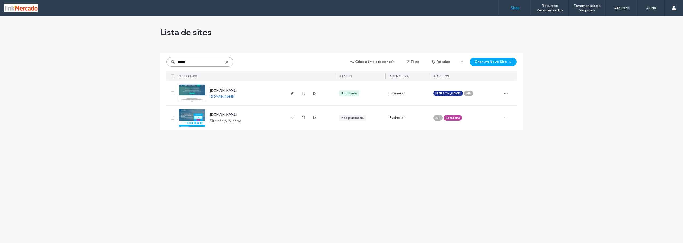
type input "******"
click at [193, 95] on img at bounding box center [192, 103] width 26 height 36
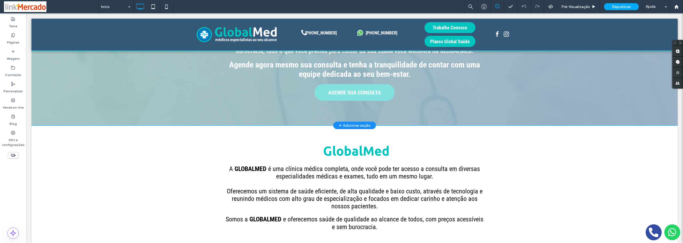
scroll to position [107, 0]
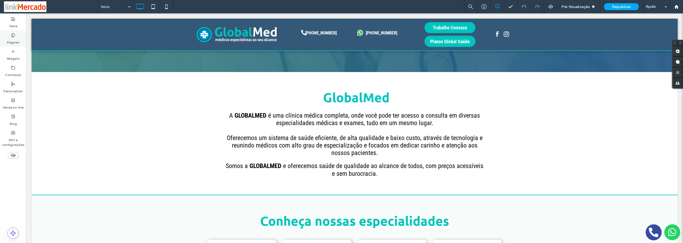
click at [12, 42] on label "Páginas" at bounding box center [13, 40] width 13 height 7
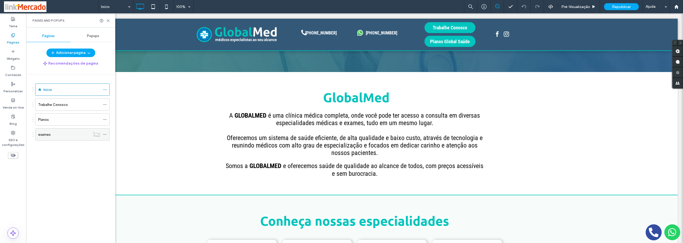
click at [45, 132] on label "exames" at bounding box center [44, 134] width 13 height 9
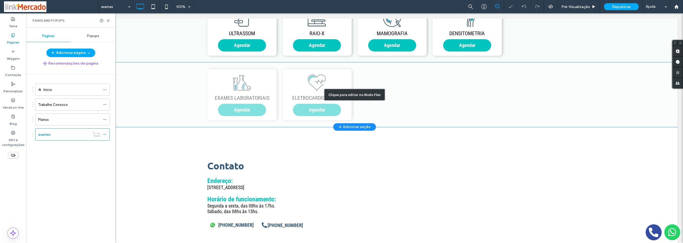
scroll to position [160, 0]
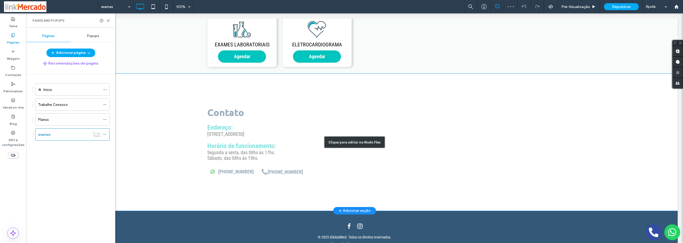
click at [144, 89] on div "Clique para editar no Modo Flex" at bounding box center [354, 142] width 646 height 137
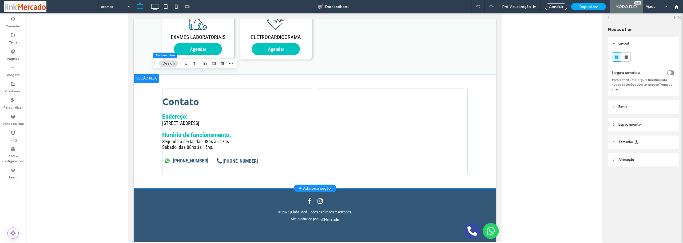
scroll to position [149, 0]
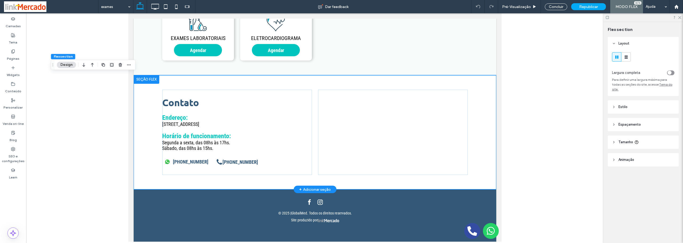
click at [141, 79] on div at bounding box center [146, 79] width 26 height 9
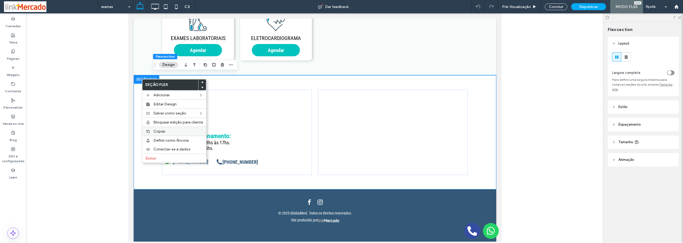
click at [163, 133] on span "Copiar" at bounding box center [159, 131] width 12 height 5
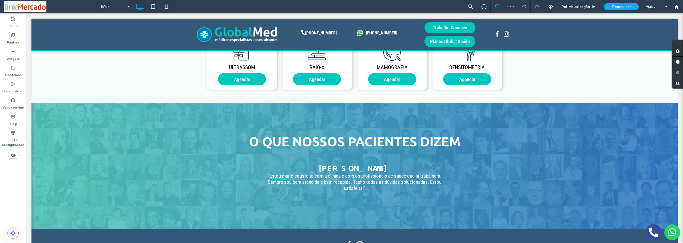
scroll to position [667, 0]
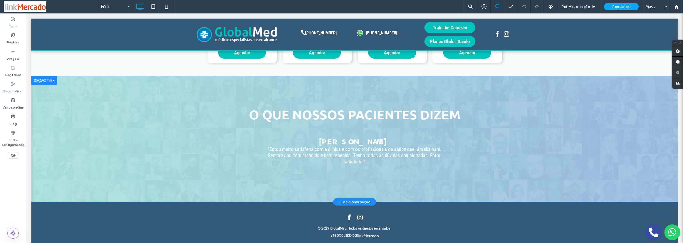
click at [49, 77] on div at bounding box center [44, 80] width 26 height 9
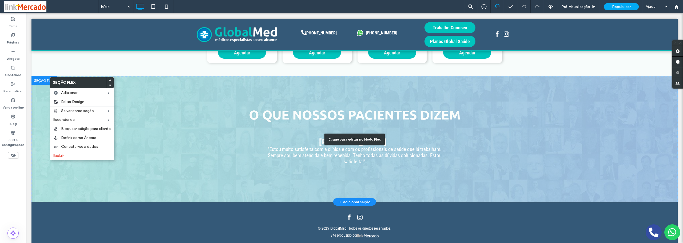
click at [152, 87] on div "Clique para editar no Modo Flex" at bounding box center [354, 139] width 646 height 126
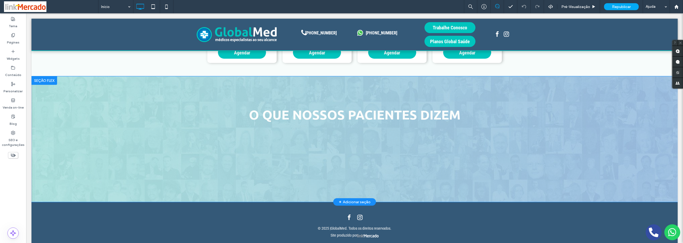
click at [47, 78] on div at bounding box center [44, 80] width 26 height 9
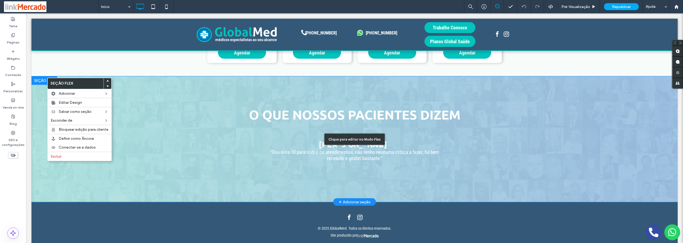
click at [226, 97] on div "Clique para editar no Modo Flex" at bounding box center [354, 139] width 646 height 126
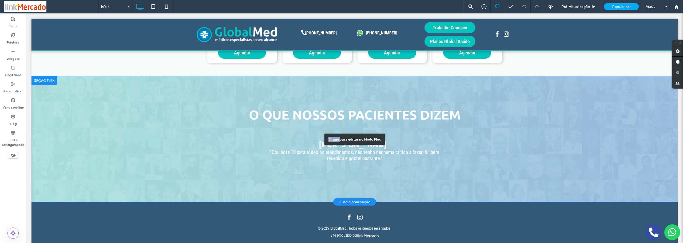
click at [226, 97] on div "Clique para editar no Modo Flex" at bounding box center [354, 139] width 646 height 126
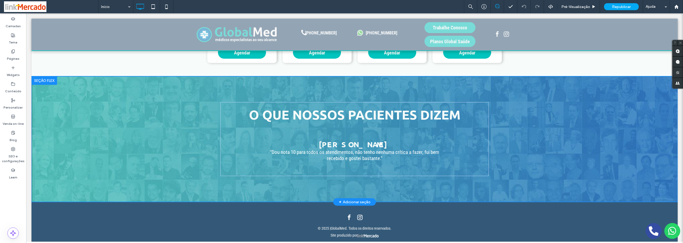
scroll to position [643, 0]
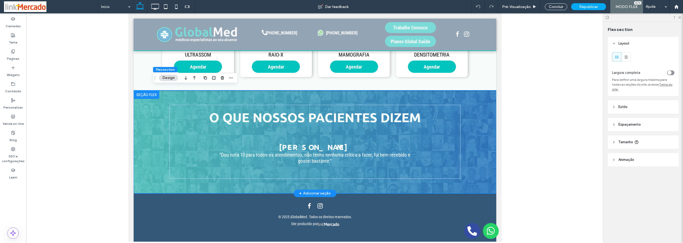
click at [143, 94] on div at bounding box center [146, 94] width 26 height 9
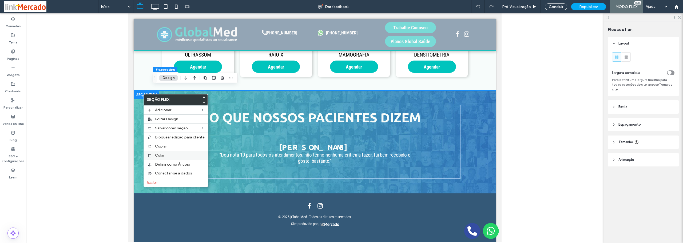
click at [156, 153] on span "Colar" at bounding box center [159, 155] width 9 height 5
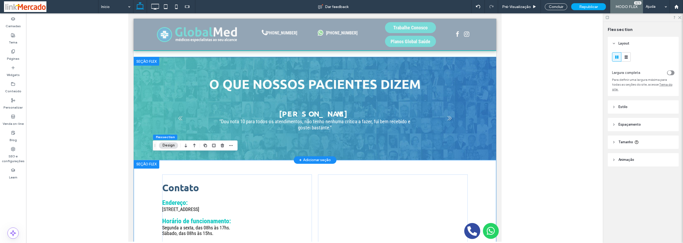
scroll to position [650, 0]
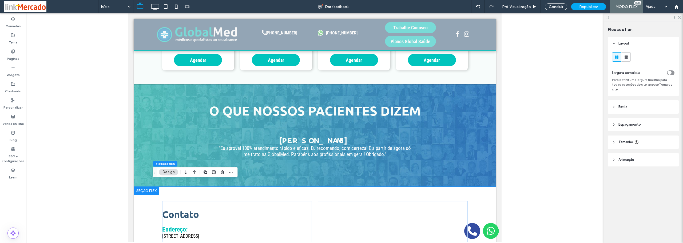
click at [140, 187] on div at bounding box center [146, 191] width 26 height 9
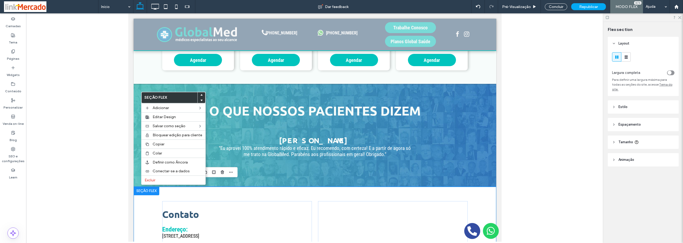
click at [201, 94] on use at bounding box center [201, 95] width 2 height 2
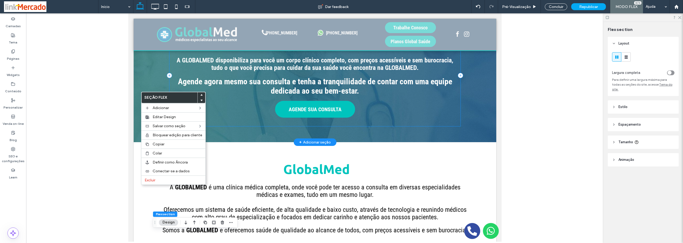
scroll to position [0, 0]
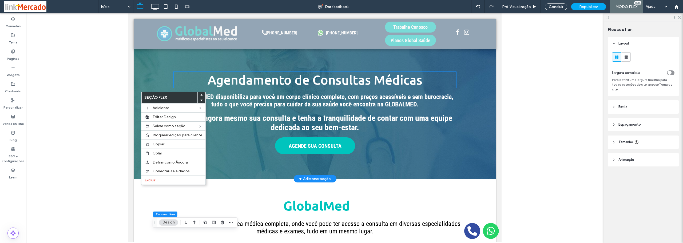
click at [237, 79] on span "Agendamento de Consultas Médicas" at bounding box center [314, 80] width 215 height 16
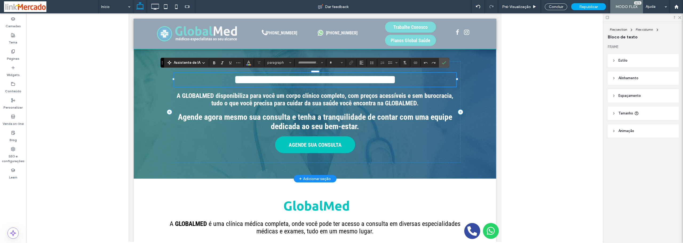
type input "******"
type input "**"
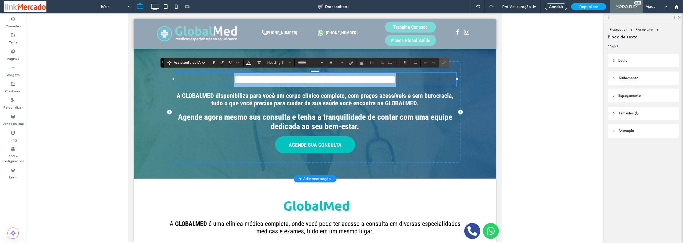
click at [234, 83] on span "**********" at bounding box center [315, 79] width 162 height 13
paste div
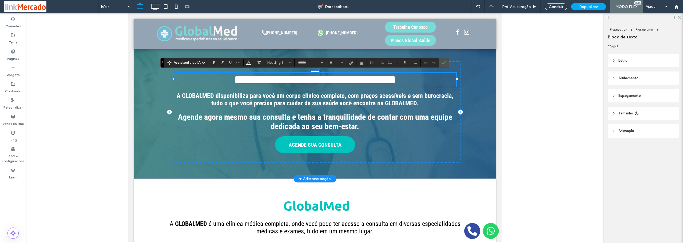
type input "**********"
type input "**"
click at [445, 61] on icon "Confirmar" at bounding box center [444, 63] width 4 height 4
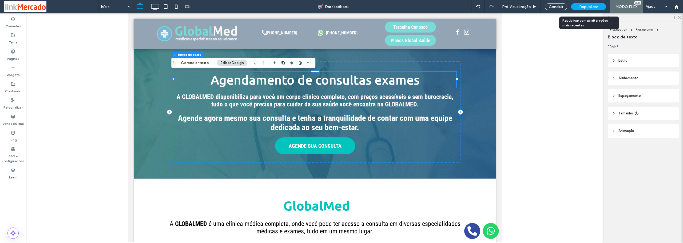
click at [585, 7] on span "Republicar" at bounding box center [588, 7] width 19 height 5
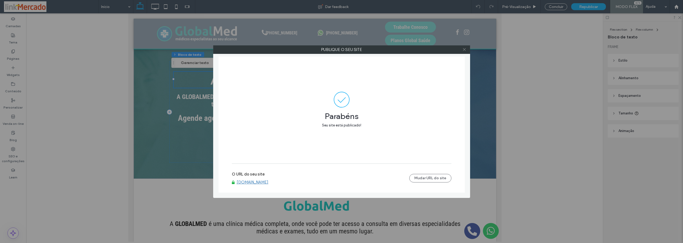
click at [463, 48] on icon at bounding box center [464, 49] width 4 height 4
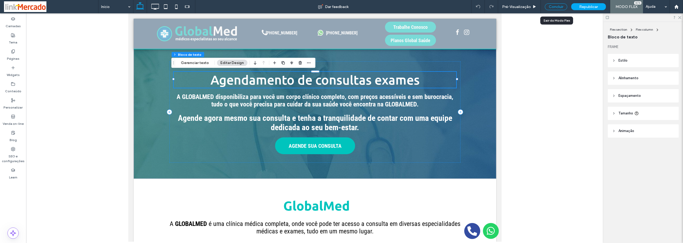
click at [555, 6] on div "Concluir" at bounding box center [556, 6] width 22 height 7
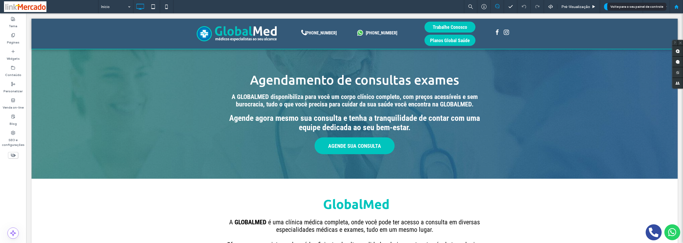
click at [677, 10] on div at bounding box center [675, 6] width 13 height 13
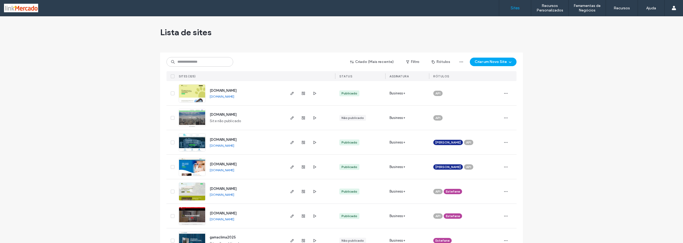
scroll to position [53, 0]
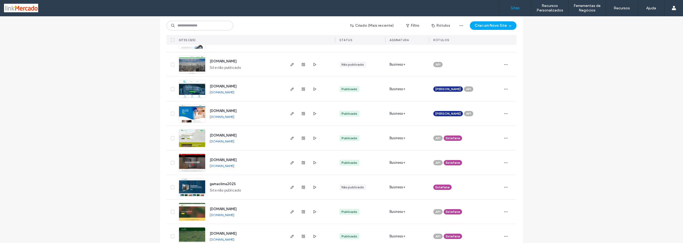
click at [221, 65] on span "Site não publicado" at bounding box center [225, 67] width 31 height 5
click at [190, 66] on img at bounding box center [192, 74] width 26 height 36
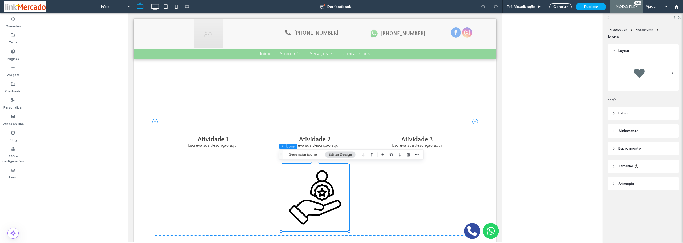
click at [314, 186] on icon at bounding box center [315, 197] width 68 height 68
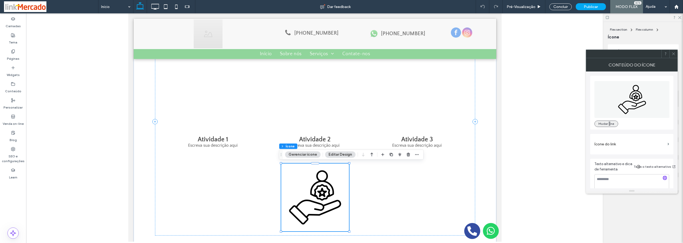
click at [604, 124] on button "Mudar ne" at bounding box center [606, 124] width 24 height 6
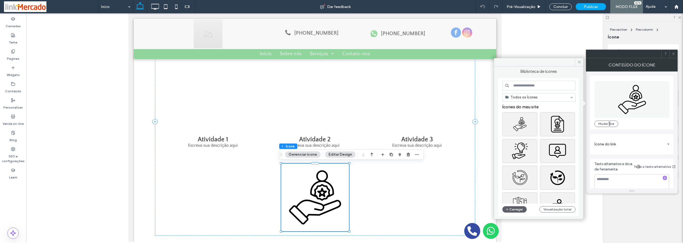
click at [536, 84] on input at bounding box center [538, 86] width 73 height 10
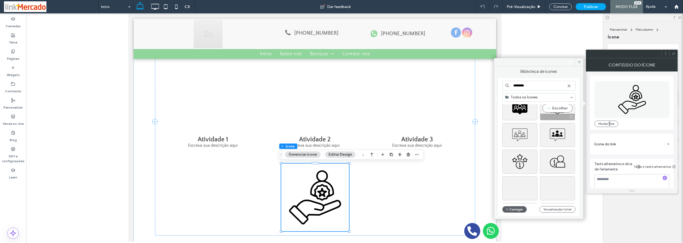
scroll to position [187, 0]
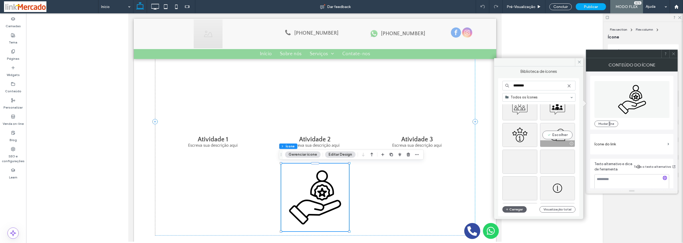
type input "********"
click at [553, 134] on div "Escolher" at bounding box center [557, 135] width 35 height 24
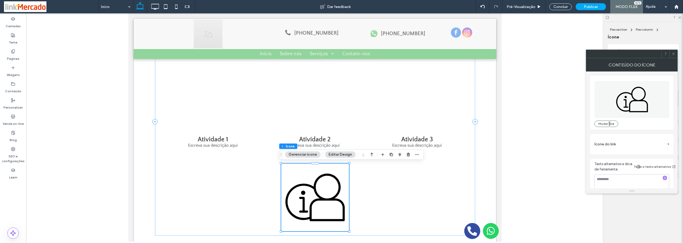
click at [674, 57] on span at bounding box center [673, 54] width 4 height 8
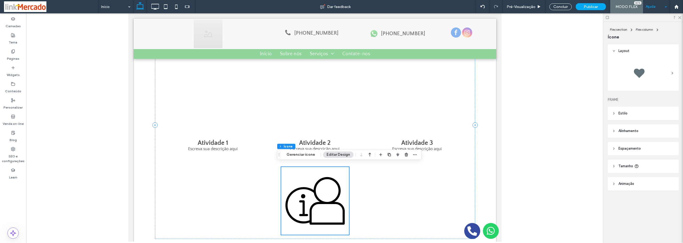
scroll to position [255, 0]
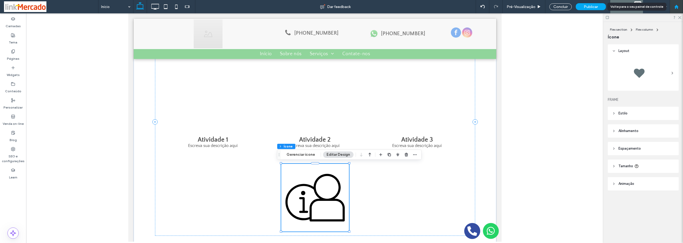
click at [673, 6] on div at bounding box center [676, 7] width 13 height 5
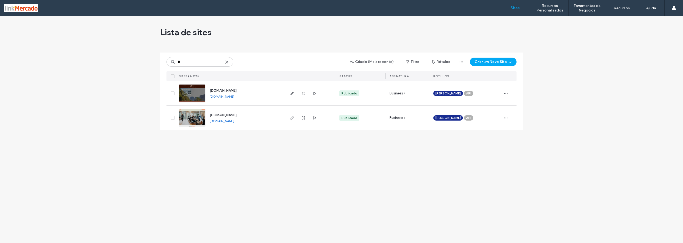
type input "**"
click at [234, 120] on link "[DOMAIN_NAME]" at bounding box center [222, 121] width 25 height 4
click at [223, 121] on link "[DOMAIN_NAME]" at bounding box center [222, 121] width 25 height 4
